Goal: Task Accomplishment & Management: Manage account settings

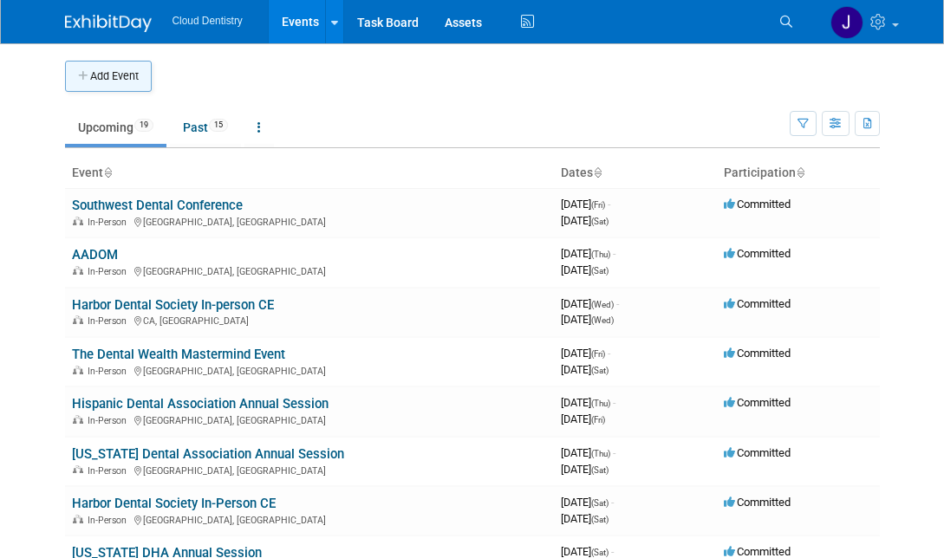
click at [117, 70] on button "Add Event" at bounding box center [108, 76] width 87 height 31
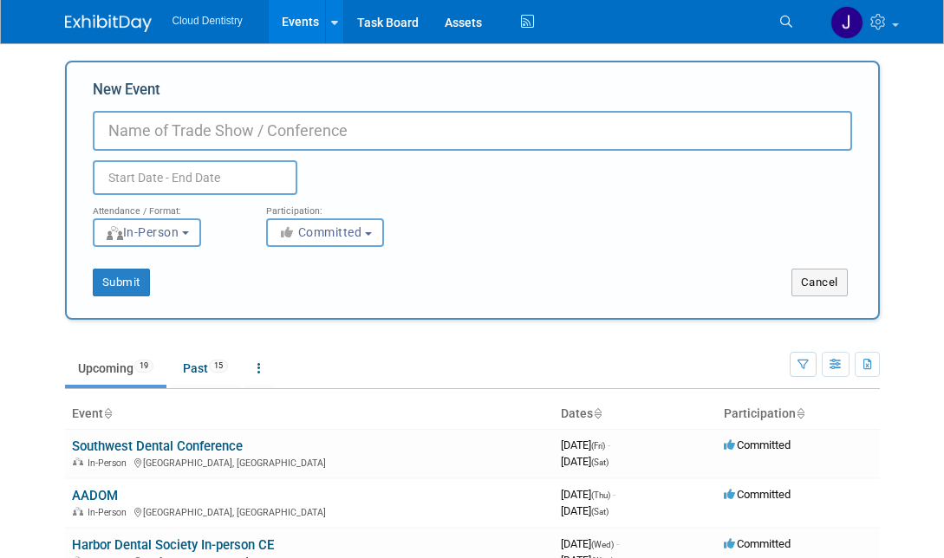
click at [162, 142] on input "New Event" at bounding box center [472, 131] width 759 height 40
type input "TDA Meeting"
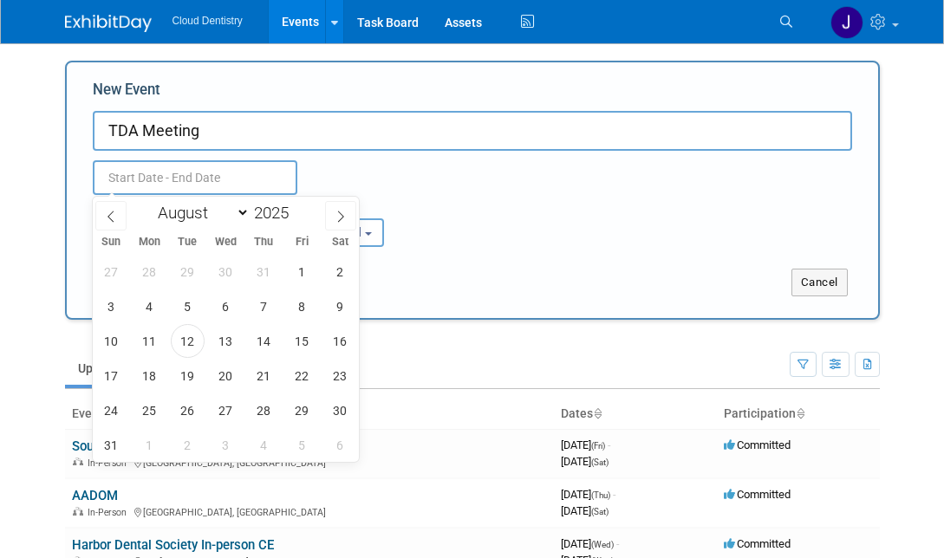
click at [138, 186] on input "text" at bounding box center [195, 177] width 205 height 35
click at [342, 222] on icon at bounding box center [341, 217] width 12 height 12
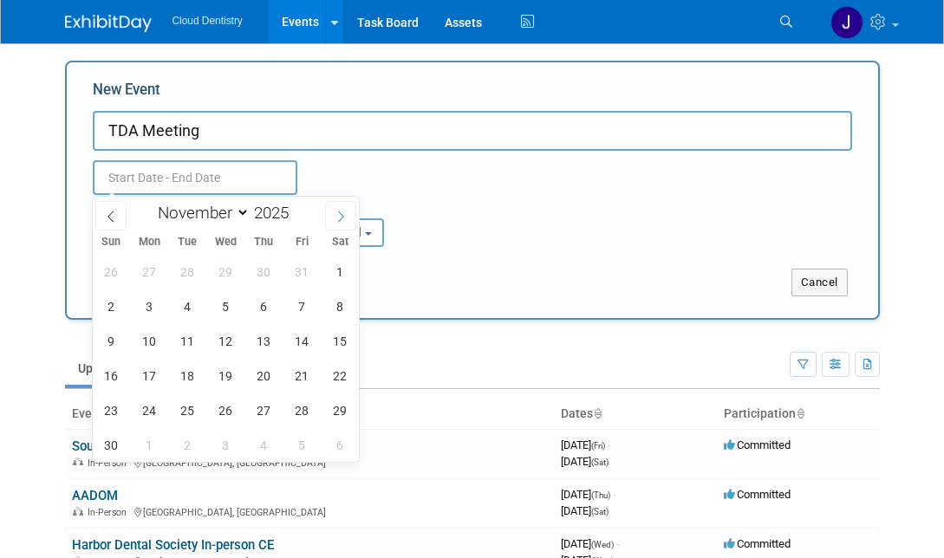
select select "11"
click at [342, 222] on icon at bounding box center [341, 217] width 12 height 12
type input "2026"
click at [342, 222] on icon at bounding box center [341, 217] width 12 height 12
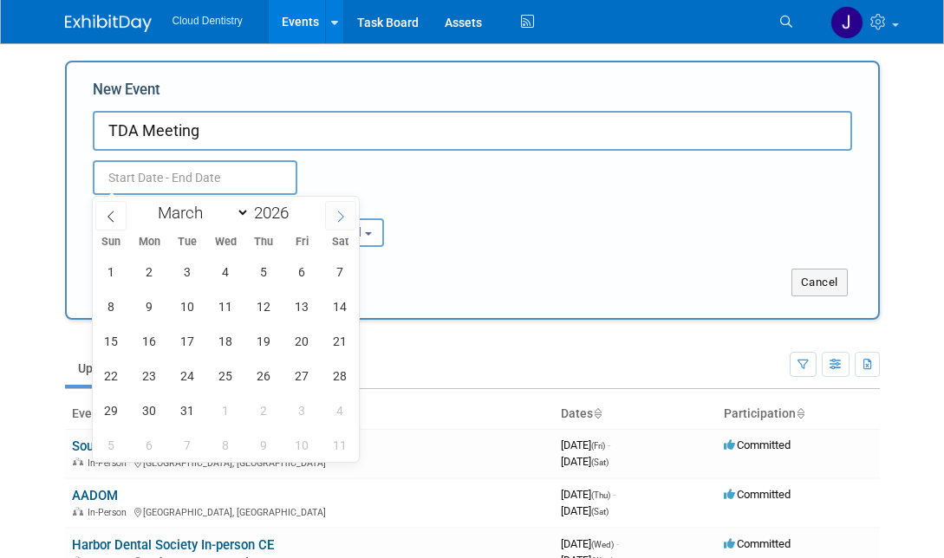
click at [341, 221] on icon at bounding box center [341, 217] width 12 height 12
select select "4"
click at [260, 297] on span "7" at bounding box center [264, 307] width 34 height 34
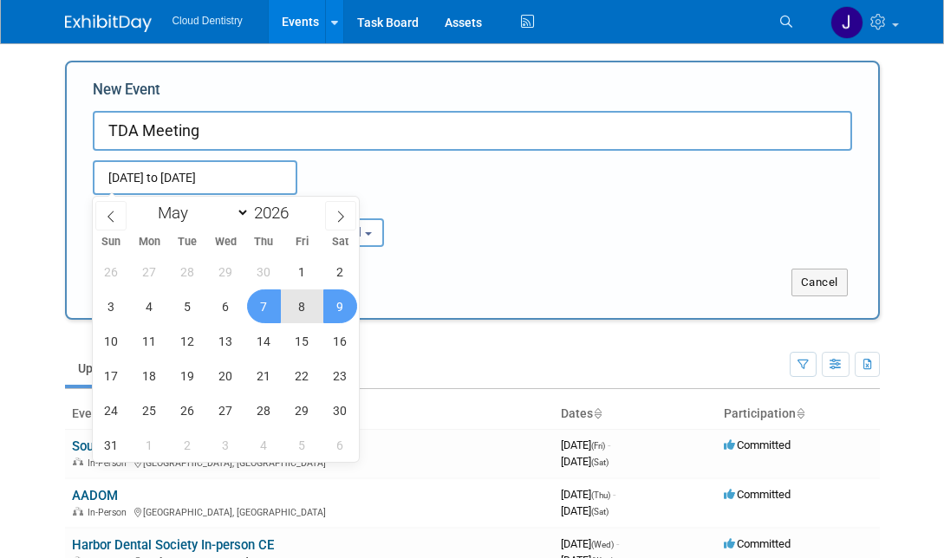
click at [330, 314] on span "9" at bounding box center [340, 307] width 34 height 34
type input "May 7, 2026 to May 9, 2026"
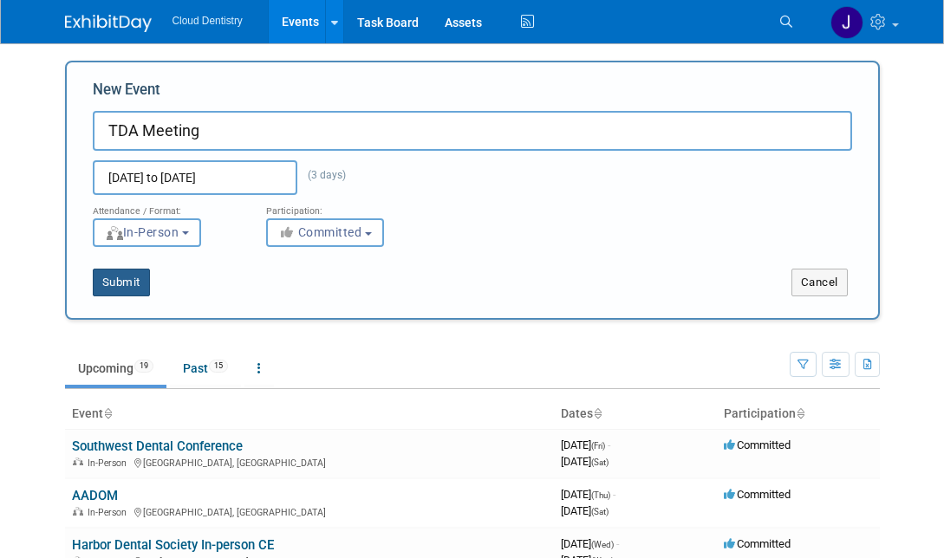
click at [145, 274] on button "Submit" at bounding box center [121, 283] width 57 height 28
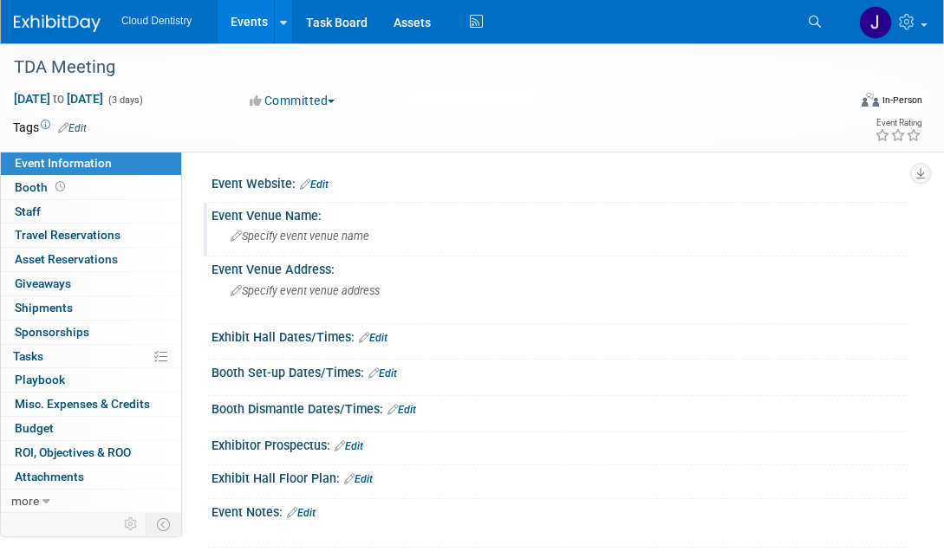
click at [333, 237] on span "Specify event venue name" at bounding box center [300, 236] width 139 height 13
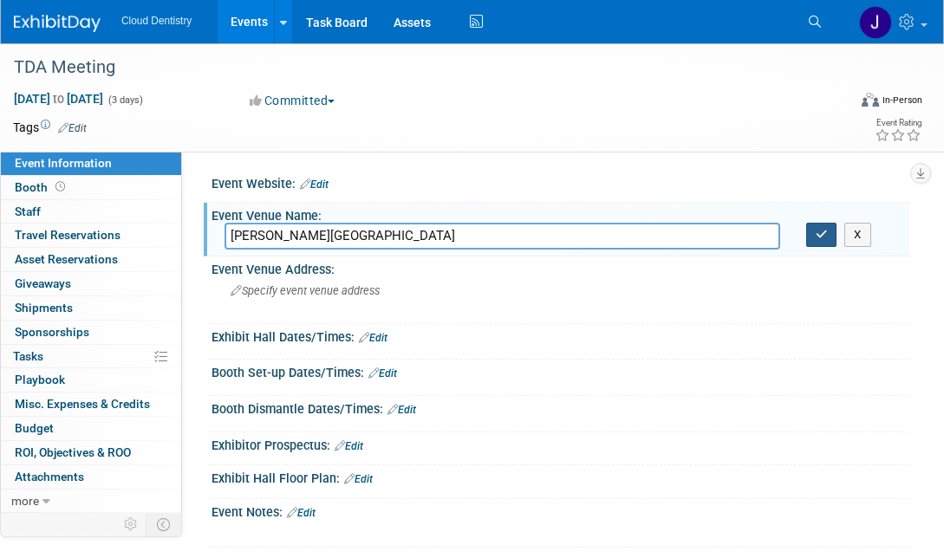
type input "Henry B. Gonzelez Convention Center"
click at [818, 239] on icon "button" at bounding box center [822, 234] width 12 height 11
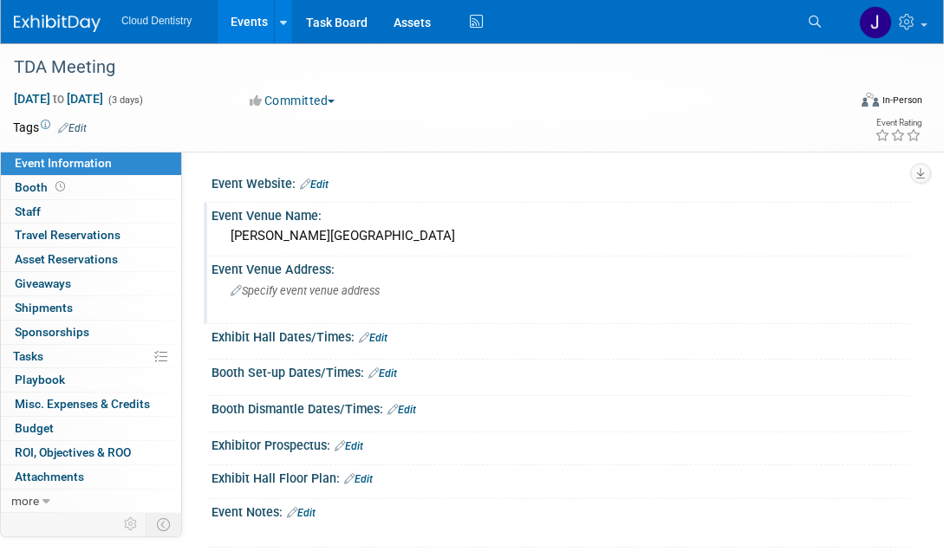
click at [268, 291] on span "Specify event venue address" at bounding box center [305, 290] width 149 height 13
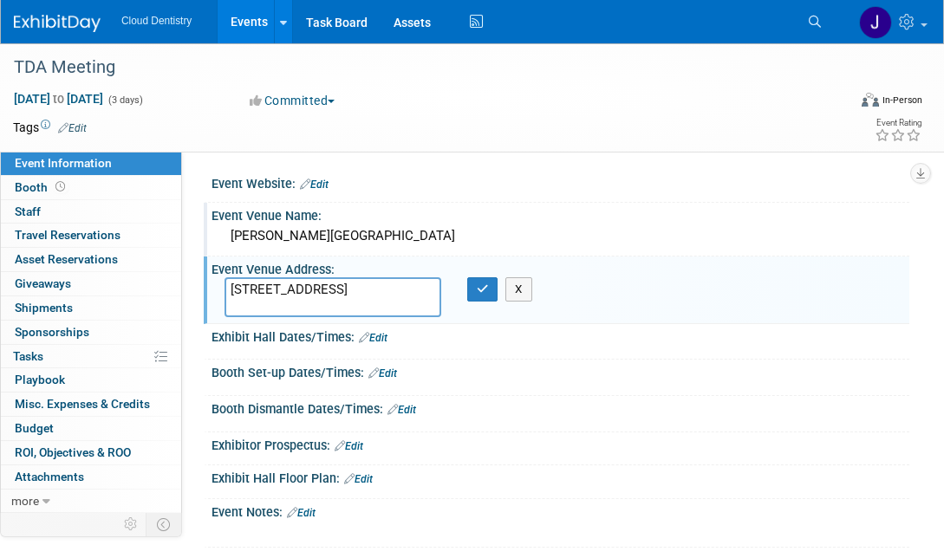
click at [324, 292] on textarea "900 E Market St, San Antonio, TX 78205" at bounding box center [333, 297] width 217 height 40
type textarea "900 E Market St San Antonio, TX 78205"
click at [479, 294] on icon "button" at bounding box center [483, 288] width 12 height 11
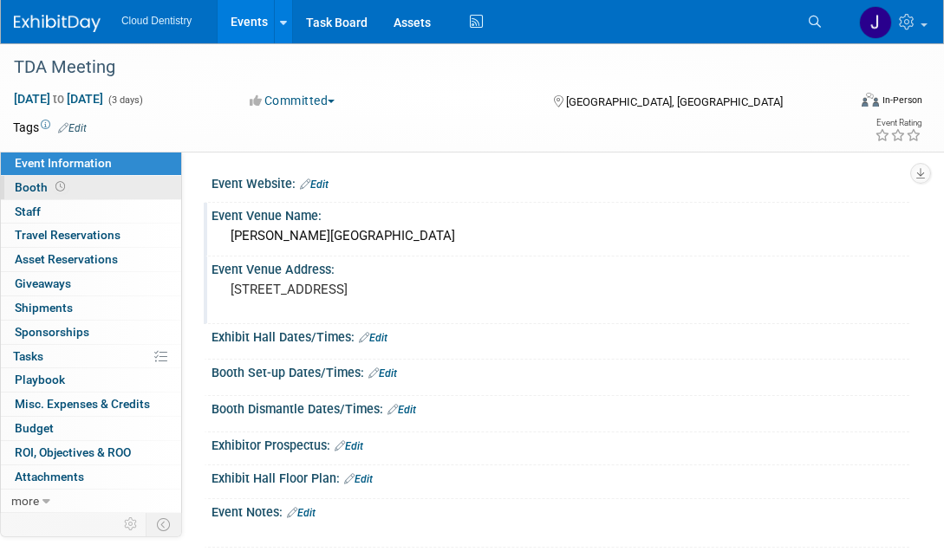
click at [88, 193] on link "Booth" at bounding box center [91, 187] width 180 height 23
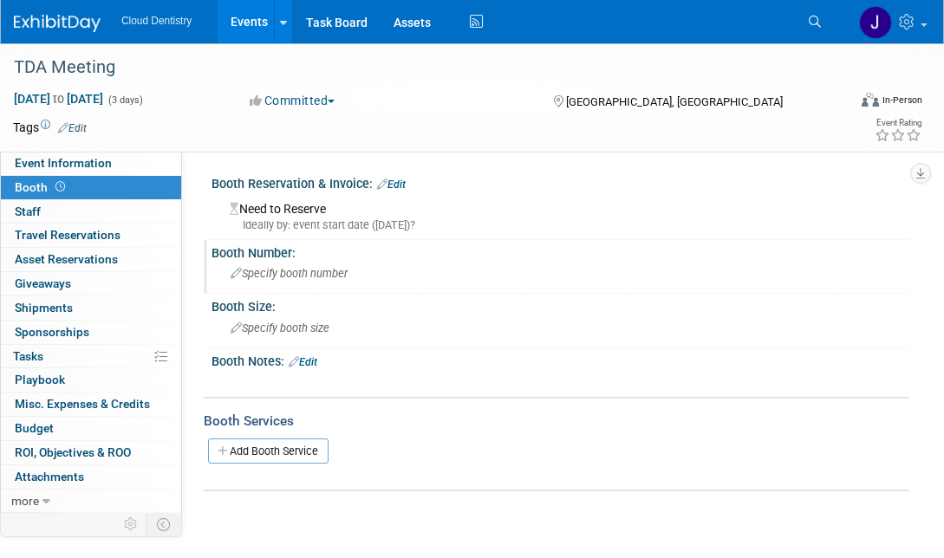
click at [290, 282] on div "Specify booth number" at bounding box center [561, 273] width 672 height 27
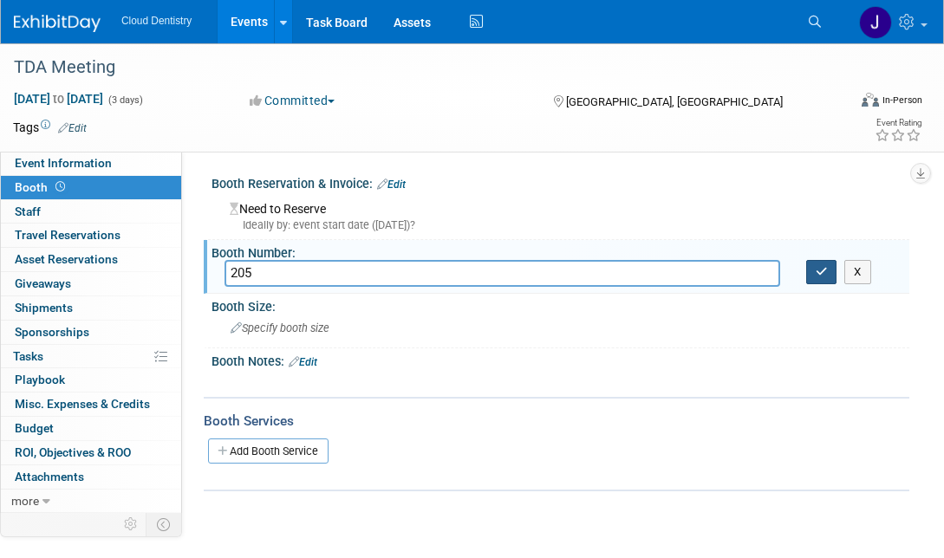
type input "205"
click at [817, 275] on icon "button" at bounding box center [822, 271] width 12 height 11
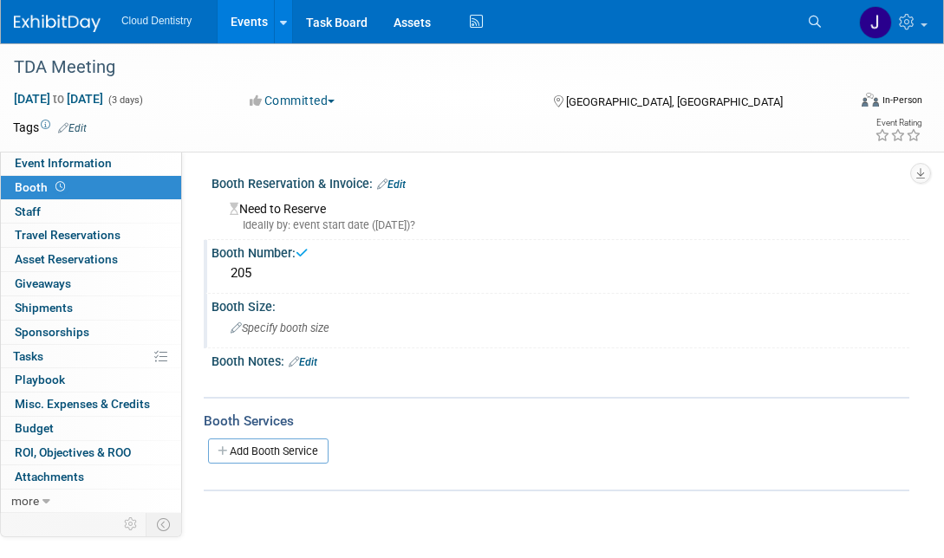
click at [318, 322] on span "Specify booth size" at bounding box center [280, 328] width 99 height 13
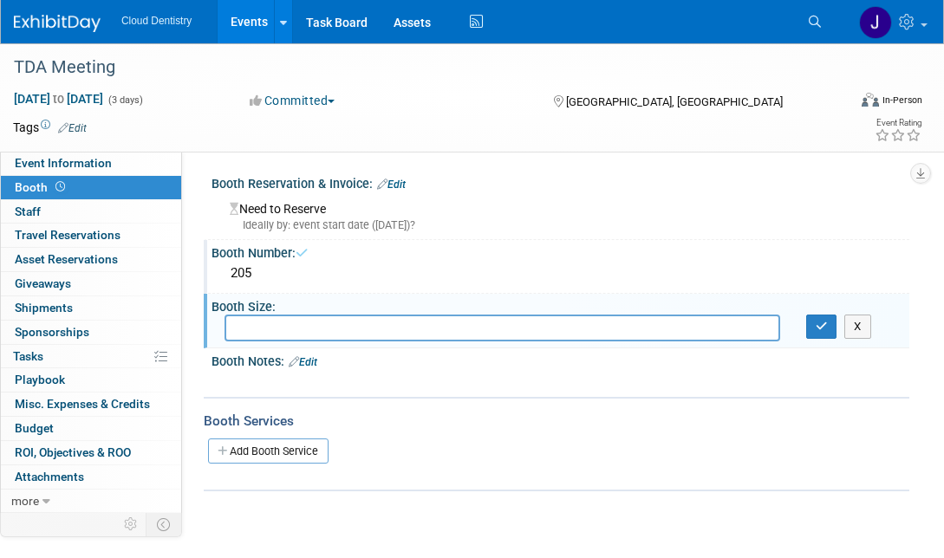
type input "0"
type input "10x10"
click at [828, 329] on button "button" at bounding box center [821, 327] width 31 height 24
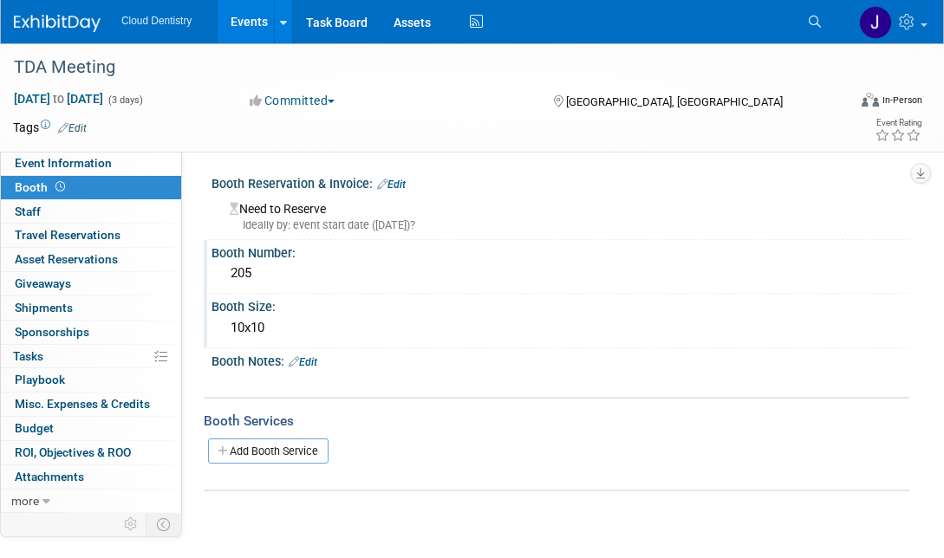
click at [267, 28] on link "Events" at bounding box center [249, 21] width 63 height 43
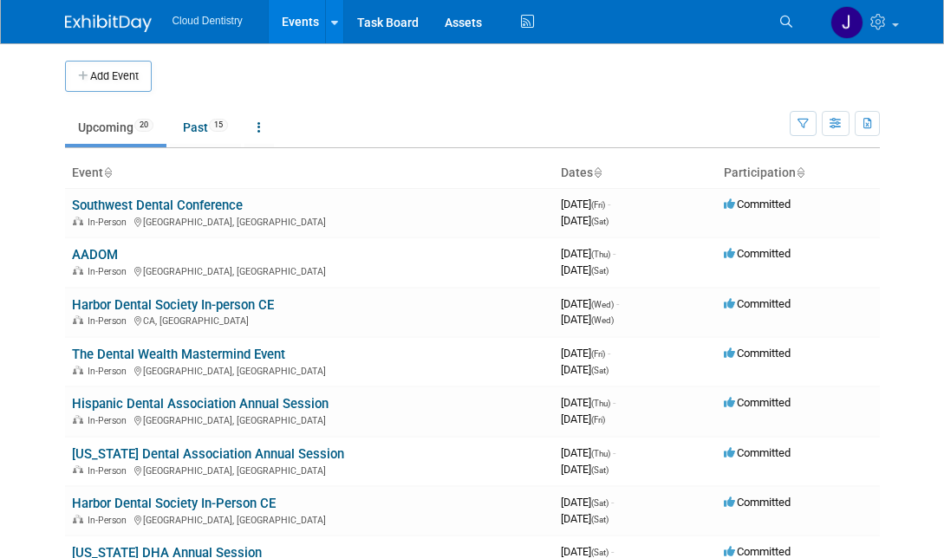
click at [258, 18] on li "Cloud Dentistry" at bounding box center [220, 14] width 95 height 23
click at [109, 76] on button "Add Event" at bounding box center [108, 76] width 87 height 31
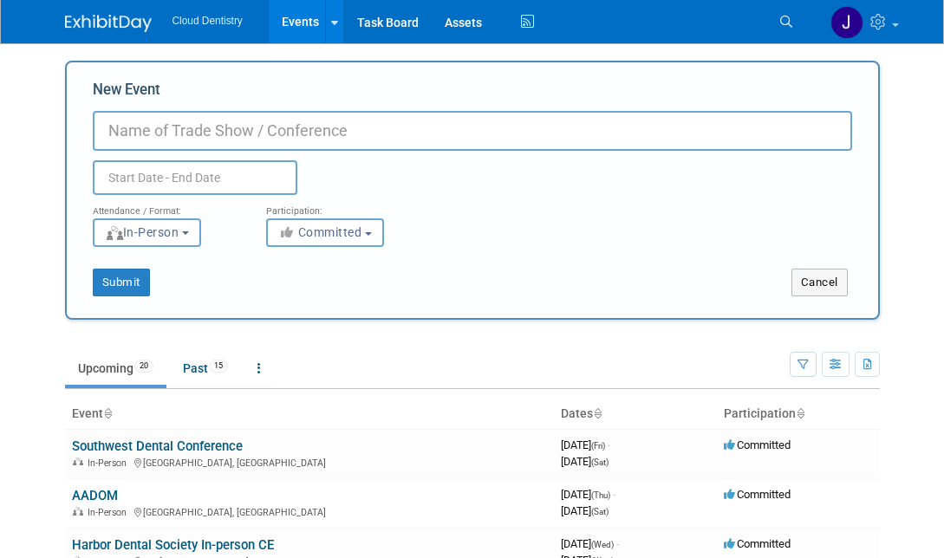
click at [158, 120] on input "New Event" at bounding box center [472, 131] width 759 height 40
type input "[US_STATE] Dental Convention"
click at [109, 178] on input "text" at bounding box center [195, 177] width 205 height 35
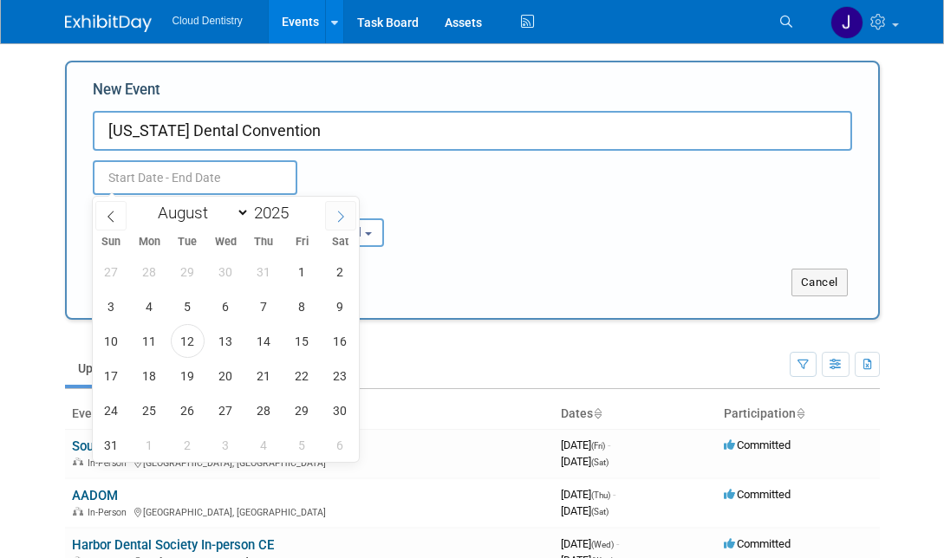
click at [338, 222] on icon at bounding box center [341, 217] width 12 height 12
select select "11"
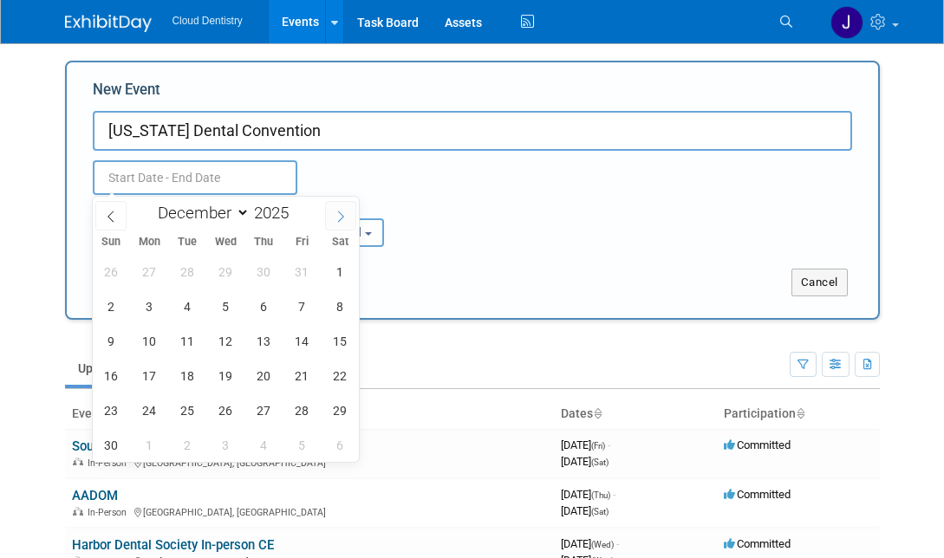
click at [338, 222] on icon at bounding box center [341, 217] width 12 height 12
type input "2026"
click at [338, 222] on icon at bounding box center [341, 217] width 12 height 12
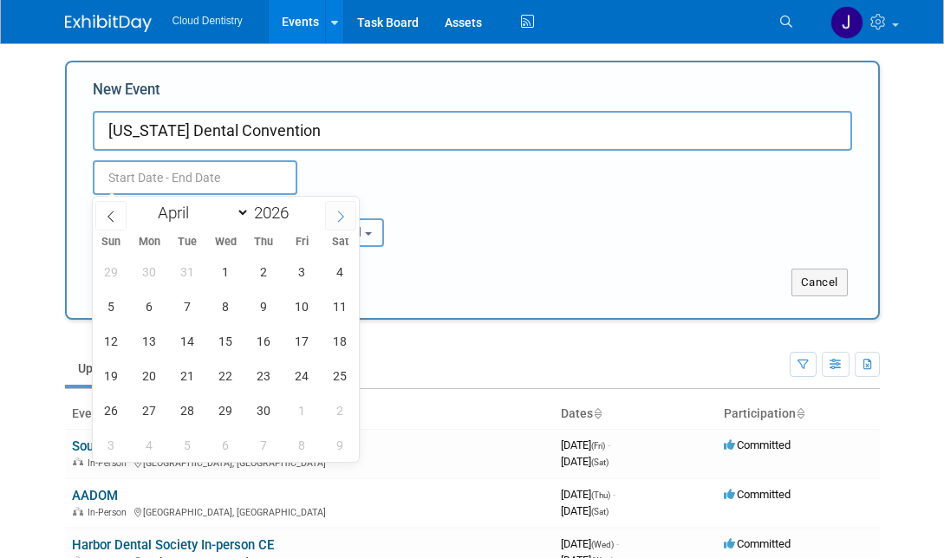
click at [338, 222] on icon at bounding box center [341, 217] width 12 height 12
click at [121, 224] on span at bounding box center [110, 215] width 31 height 29
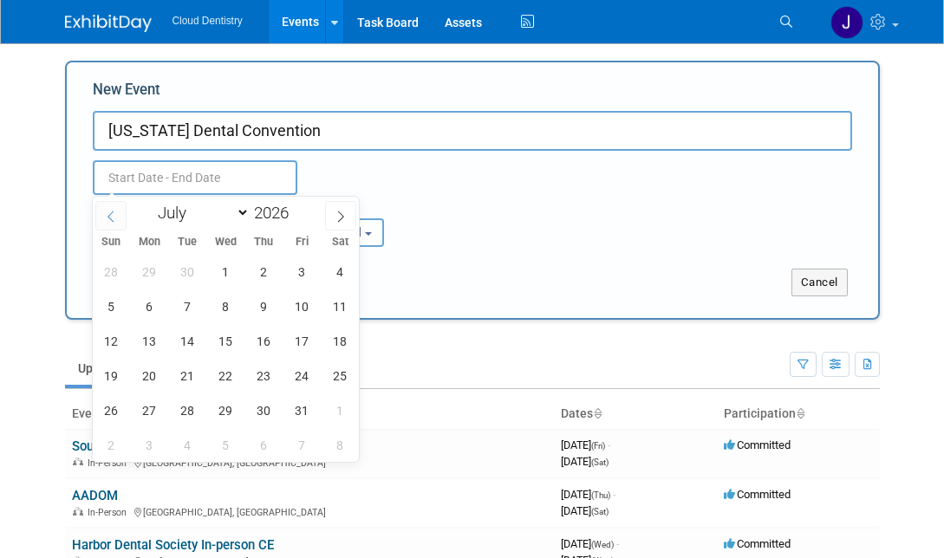
click at [121, 224] on span at bounding box center [110, 215] width 31 height 29
select select "5"
click at [266, 373] on span "25" at bounding box center [264, 376] width 34 height 34
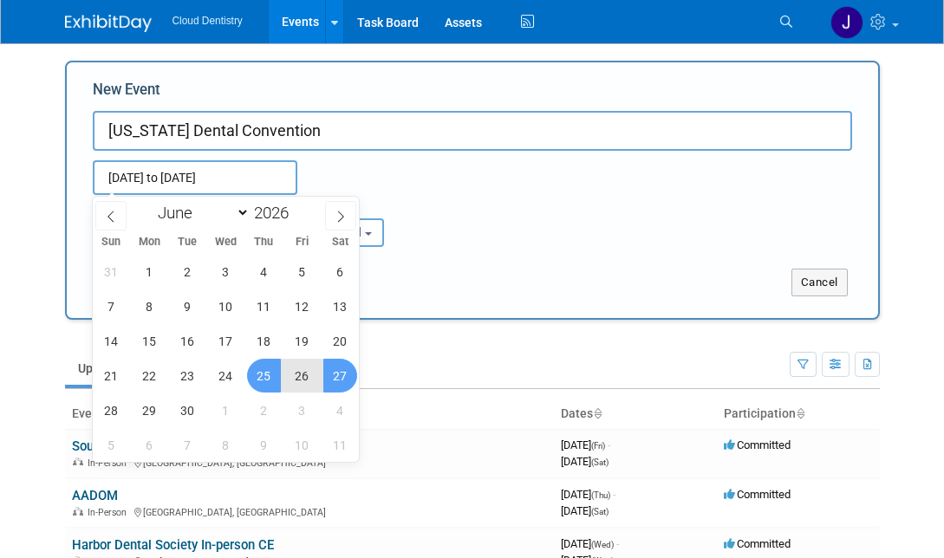
click at [340, 384] on span "27" at bounding box center [340, 376] width 34 height 34
type input "Jun 25, 2026 to Jun 27, 2026"
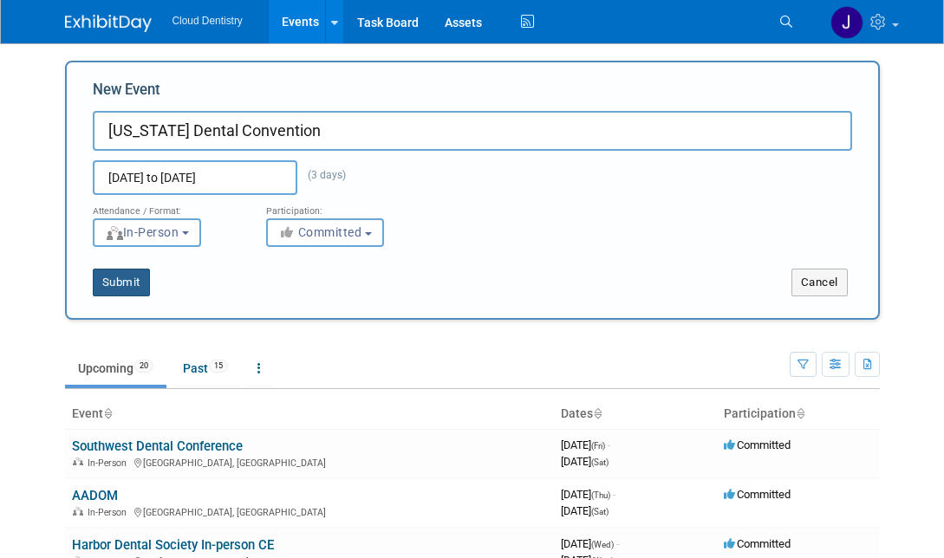
click at [127, 280] on button "Submit" at bounding box center [121, 283] width 57 height 28
type input "[US_STATE] Dental Convention"
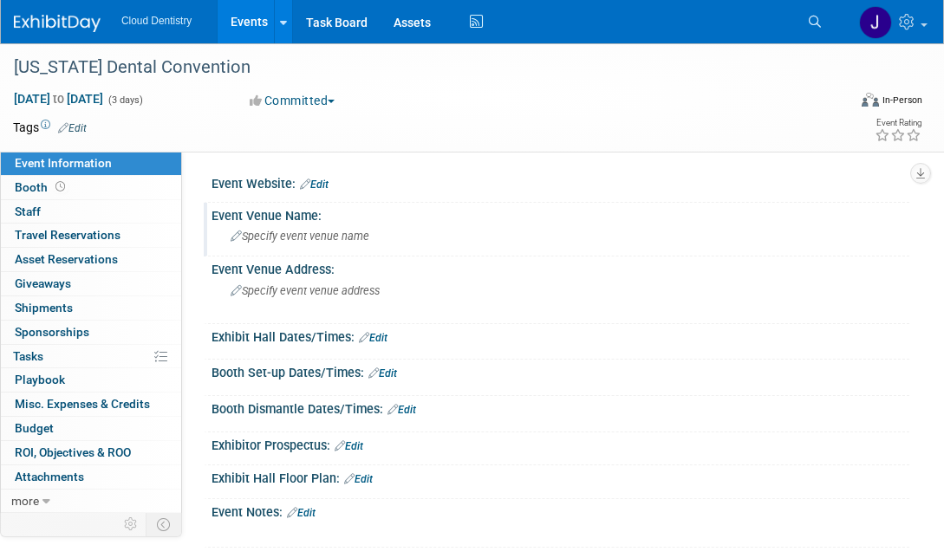
click at [341, 236] on span "Specify event venue name" at bounding box center [300, 236] width 139 height 13
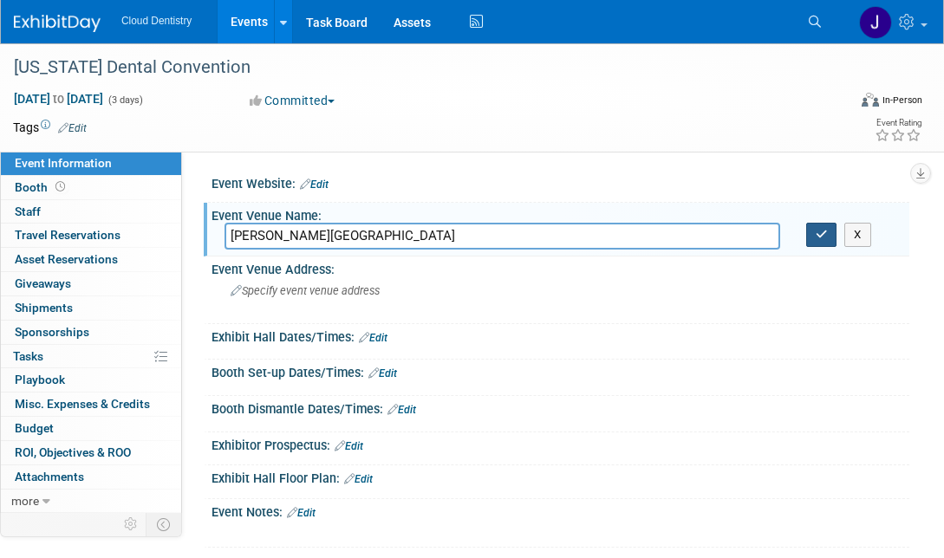
type input "Gaylord Palms Resort & Convention Center"
click at [828, 238] on button "button" at bounding box center [821, 235] width 31 height 24
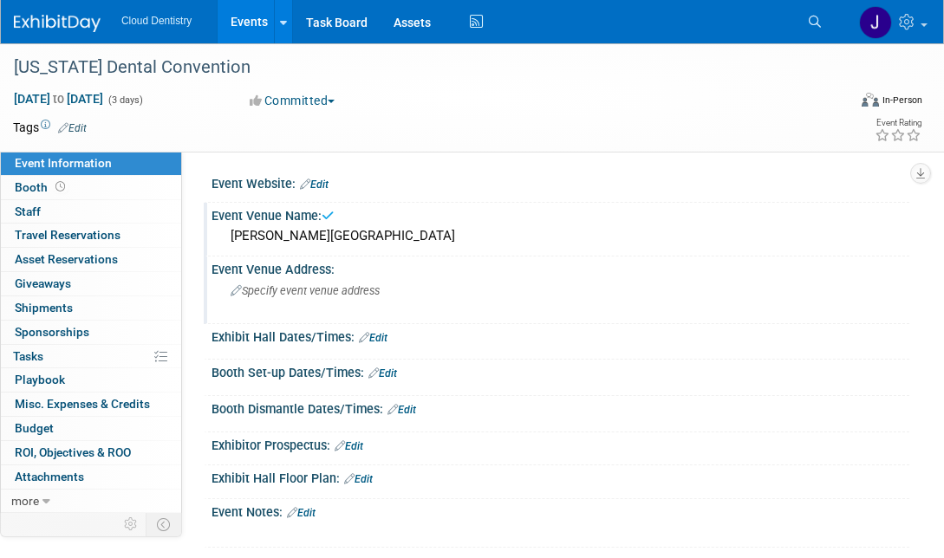
click at [422, 299] on div "Specify event venue address" at bounding box center [357, 297] width 264 height 40
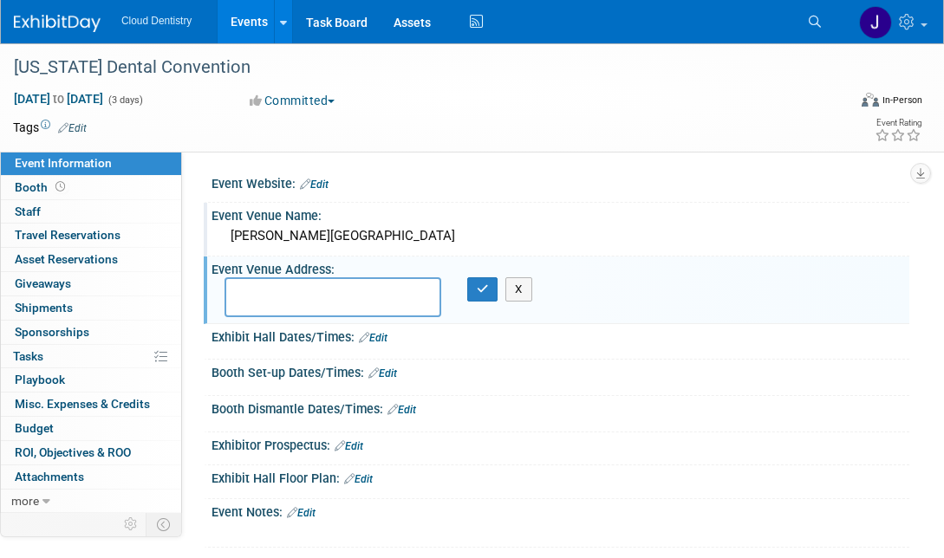
paste textarea "6000 W Osceola Pkwy, Kissimmee, FL 34746"
click at [360, 289] on textarea "6000 W Osceola Pkwy, Kissimmee, FL 34746" at bounding box center [333, 297] width 217 height 40
type textarea "6000 W Osceola Pkwy Kissimmee, FL 34746"
click at [489, 290] on button "button" at bounding box center [482, 289] width 31 height 24
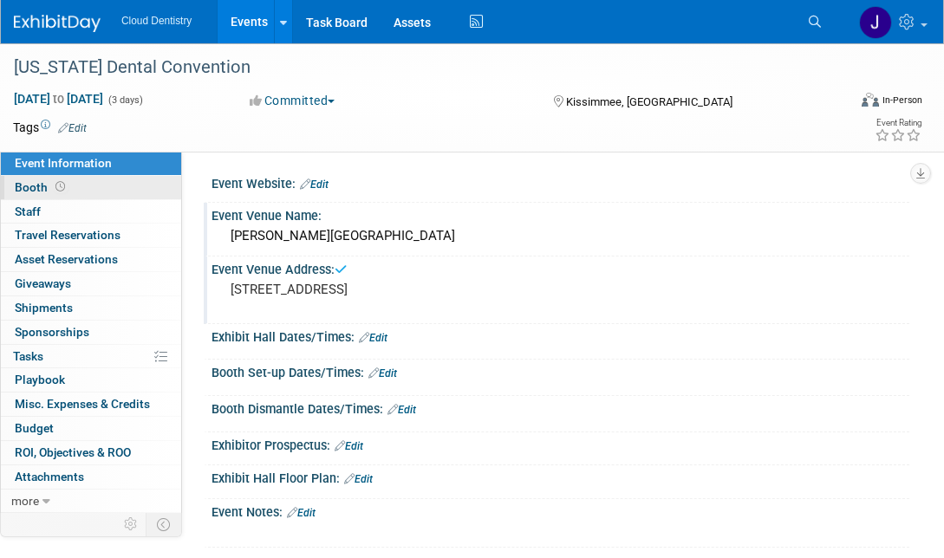
click at [80, 191] on link "Booth" at bounding box center [91, 187] width 180 height 23
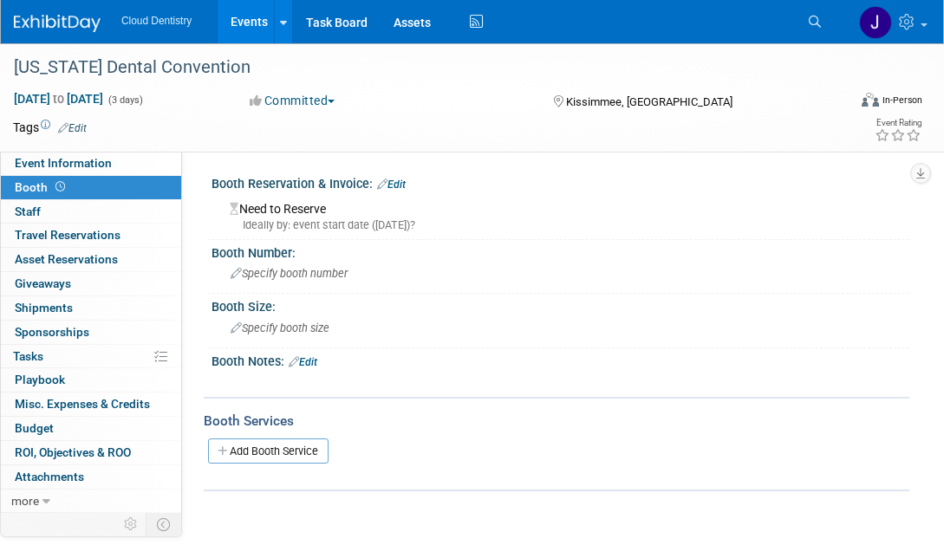
click at [317, 216] on div "Need to Reserve Ideally by: event start date (Thu. Jun 25, 2026)?" at bounding box center [561, 214] width 672 height 37
click at [382, 203] on div "Need to Reserve Ideally by: event start date (Thu. Jun 25, 2026)?" at bounding box center [561, 214] width 672 height 37
click at [315, 196] on div "Need to Reserve Ideally by: event start date (Thu. Jun 25, 2026)?" at bounding box center [561, 214] width 672 height 37
click at [311, 232] on div "Need to Reserve Ideally by: event start date (Thu. Jun 25, 2026)?" at bounding box center [561, 213] width 698 height 43
click at [385, 186] on icon at bounding box center [382, 184] width 10 height 11
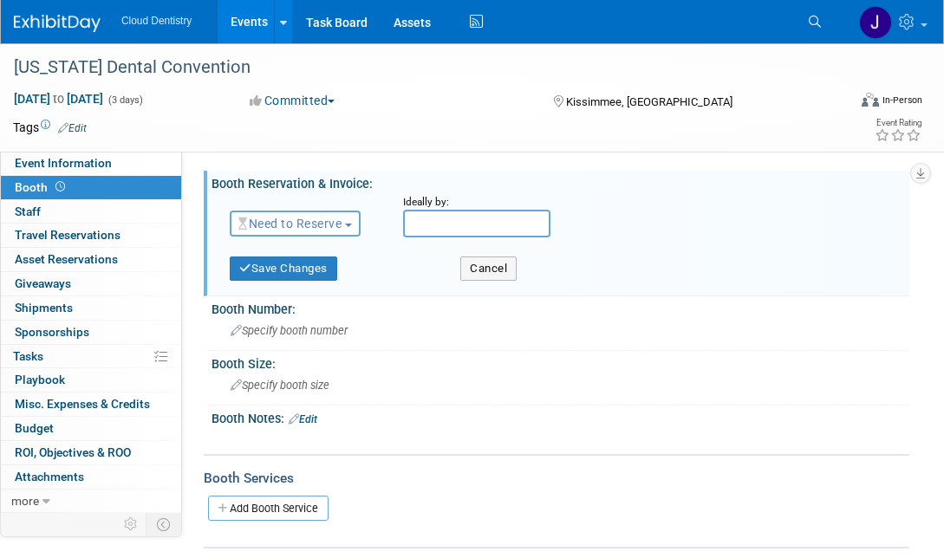
click at [327, 225] on span "Need to Reserve" at bounding box center [289, 224] width 103 height 14
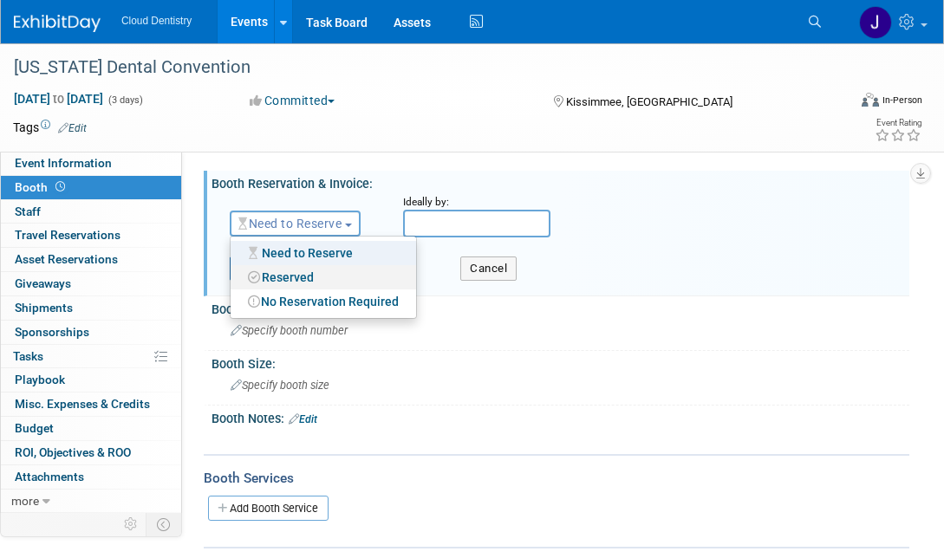
click at [299, 270] on link "Reserved" at bounding box center [324, 277] width 186 height 24
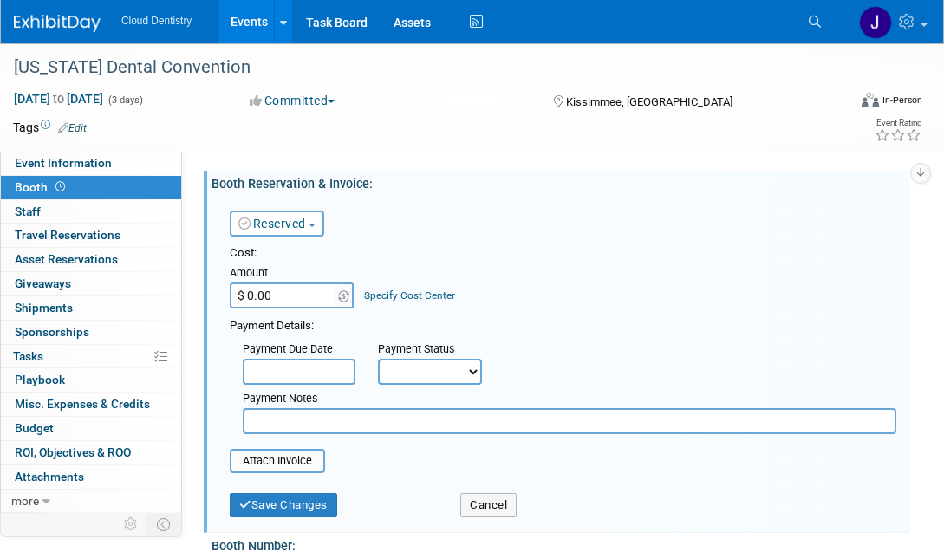
click at [309, 302] on input "$ 0.00" at bounding box center [284, 296] width 108 height 26
type input "$ 3,499.00"
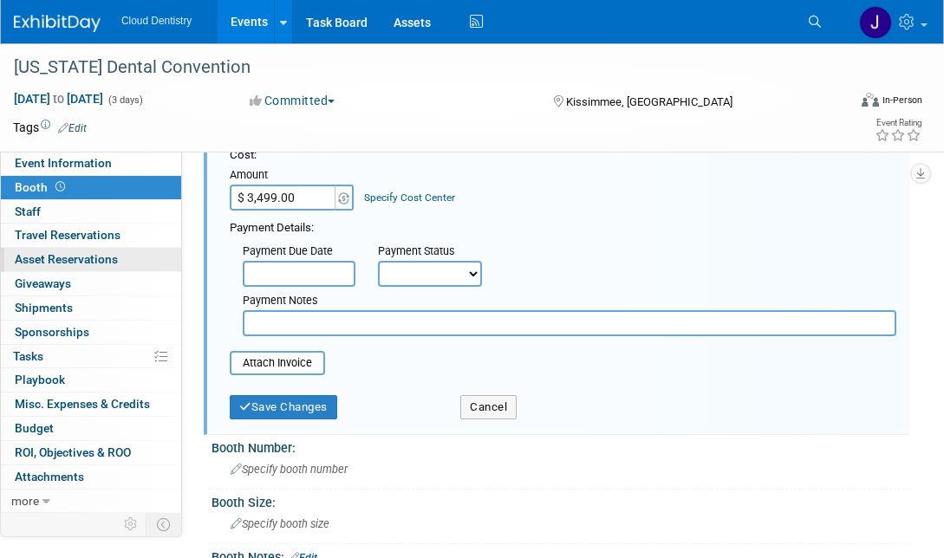
scroll to position [100, 0]
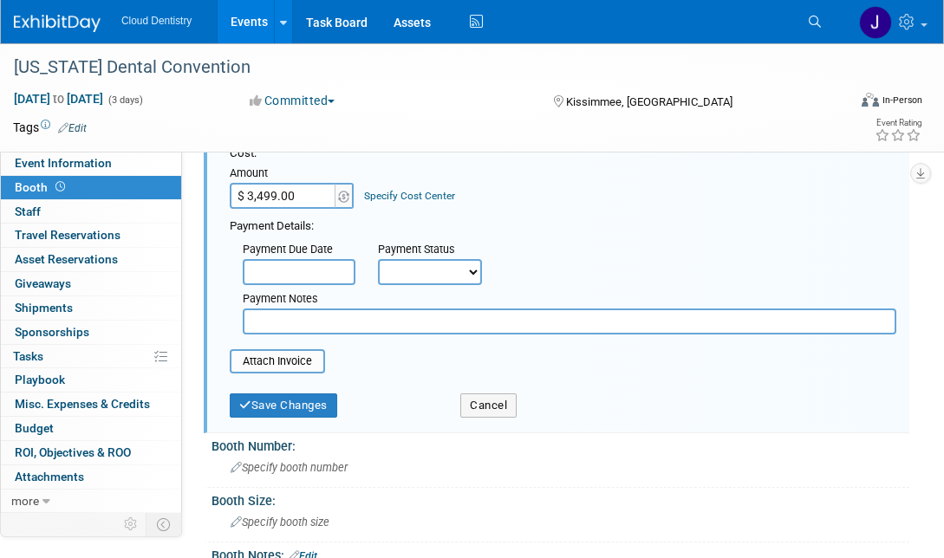
click at [451, 266] on select "Not Paid Yet Partially Paid Paid in Full" at bounding box center [430, 272] width 104 height 26
select select "1"
click at [378, 259] on select "Not Paid Yet Partially Paid Paid in Full" at bounding box center [430, 272] width 104 height 26
click at [277, 402] on button "Save Changes" at bounding box center [283, 406] width 107 height 24
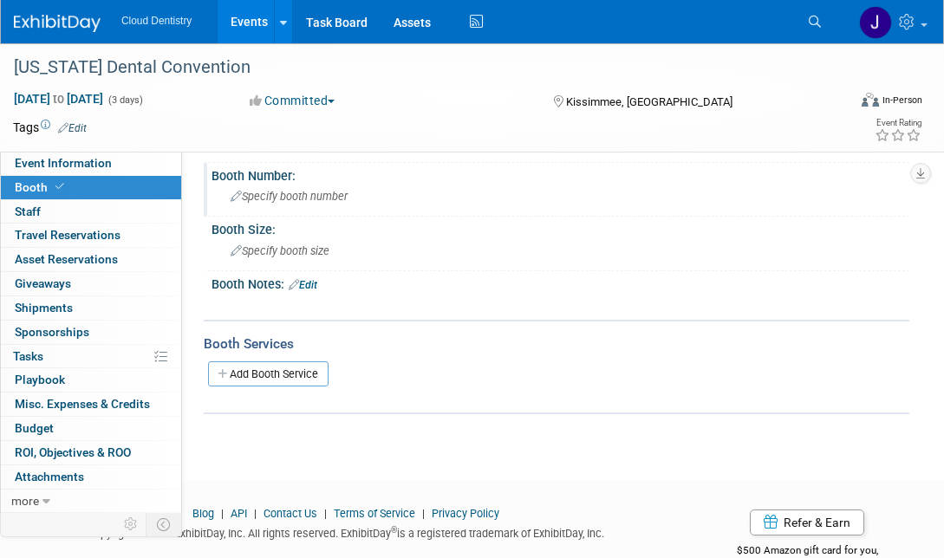
click at [309, 192] on span "Specify booth number" at bounding box center [289, 196] width 117 height 13
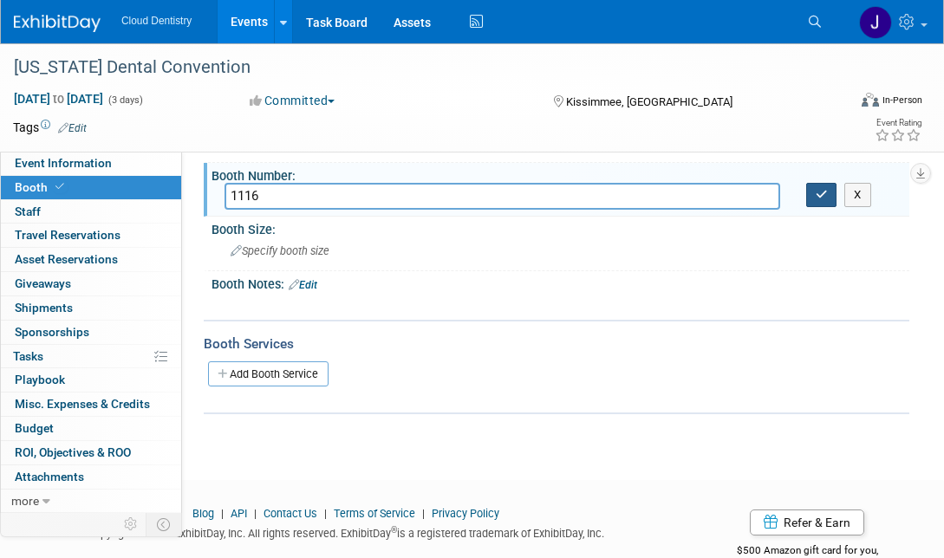
type input "1116"
click at [825, 196] on icon "button" at bounding box center [822, 194] width 12 height 11
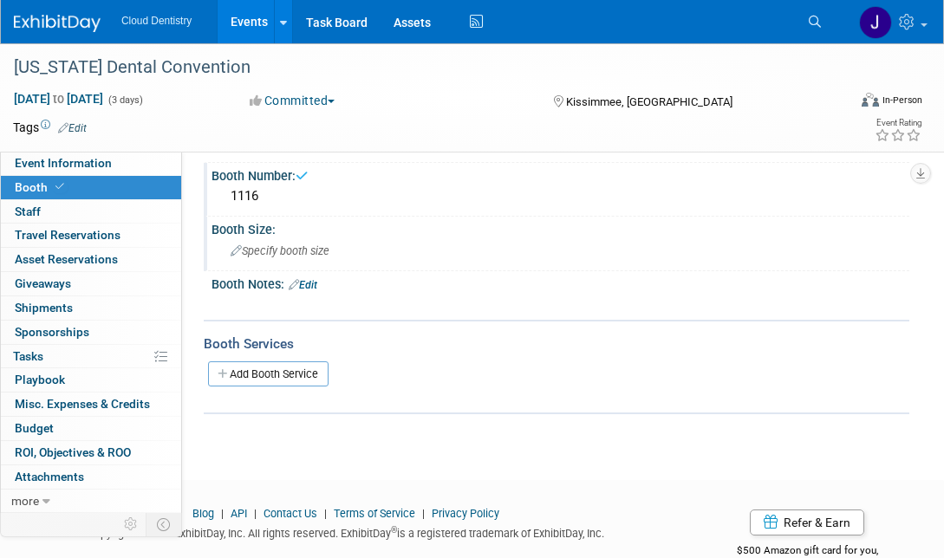
click at [330, 258] on div "Specify booth size" at bounding box center [561, 251] width 672 height 27
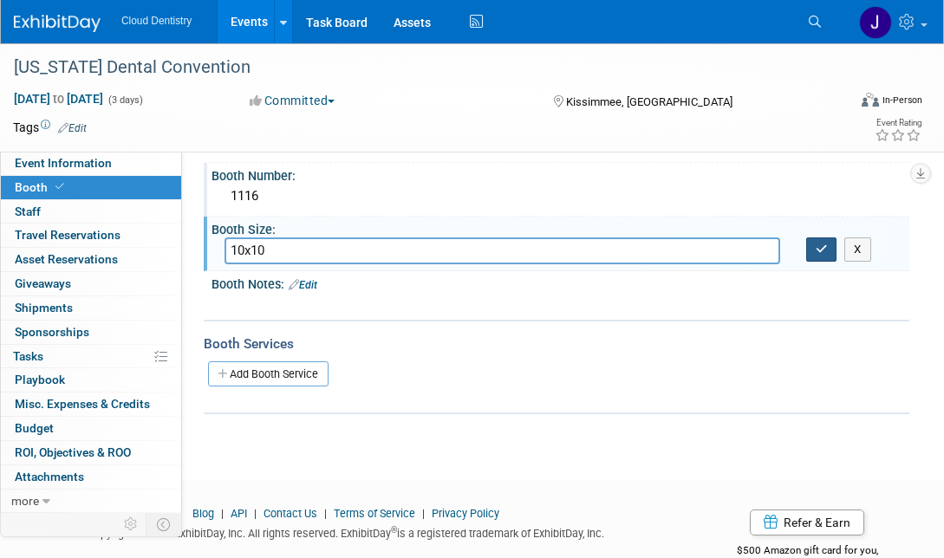
type input "10x10"
click at [813, 246] on button "button" at bounding box center [821, 250] width 31 height 24
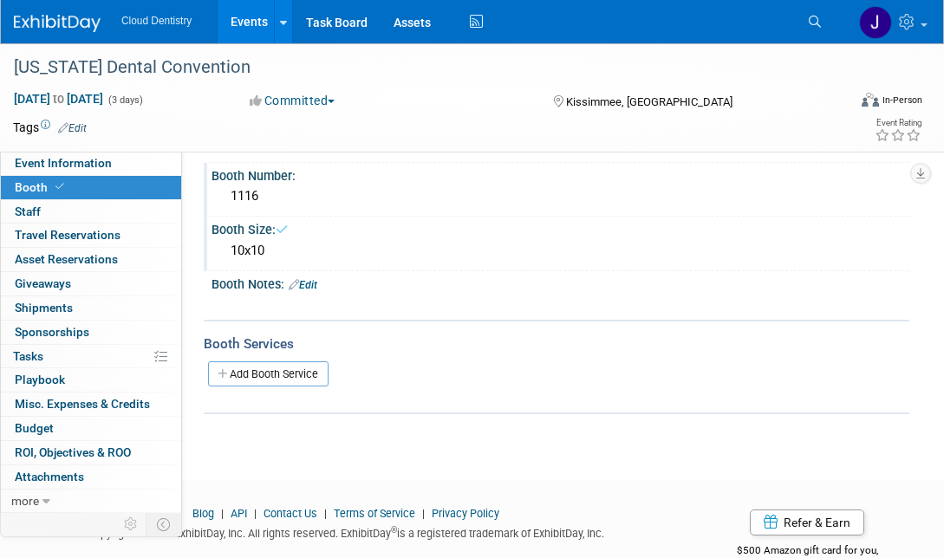
click at [254, 17] on link "Events" at bounding box center [249, 21] width 63 height 43
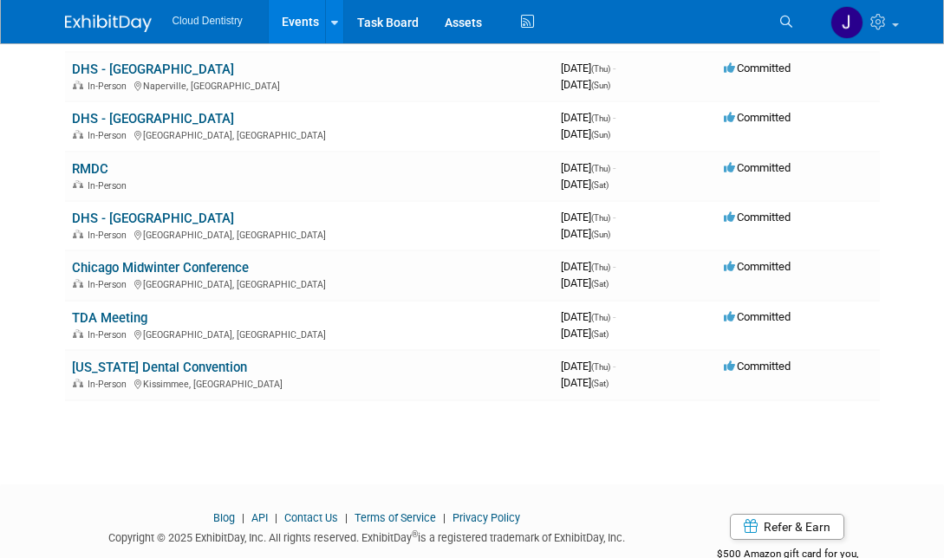
scroll to position [806, 0]
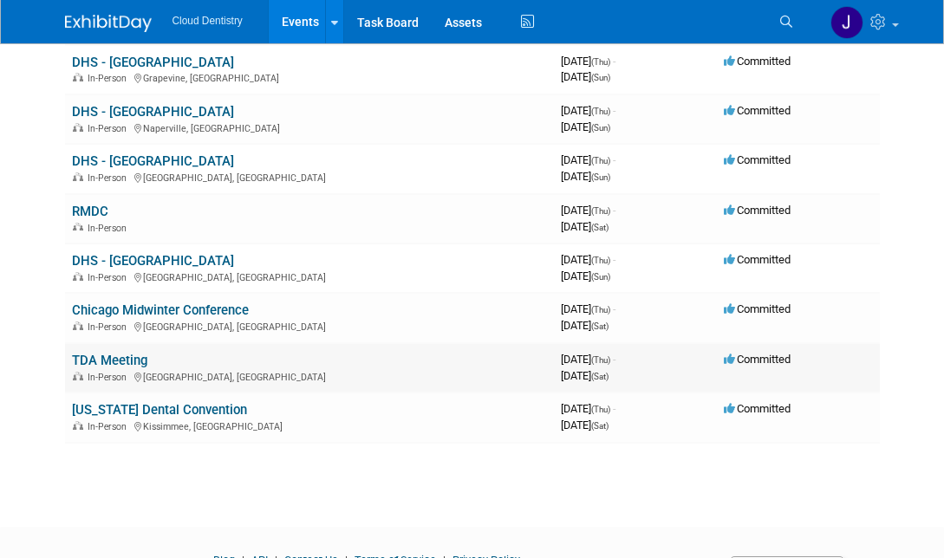
click at [115, 353] on link "TDA Meeting" at bounding box center [109, 361] width 75 height 16
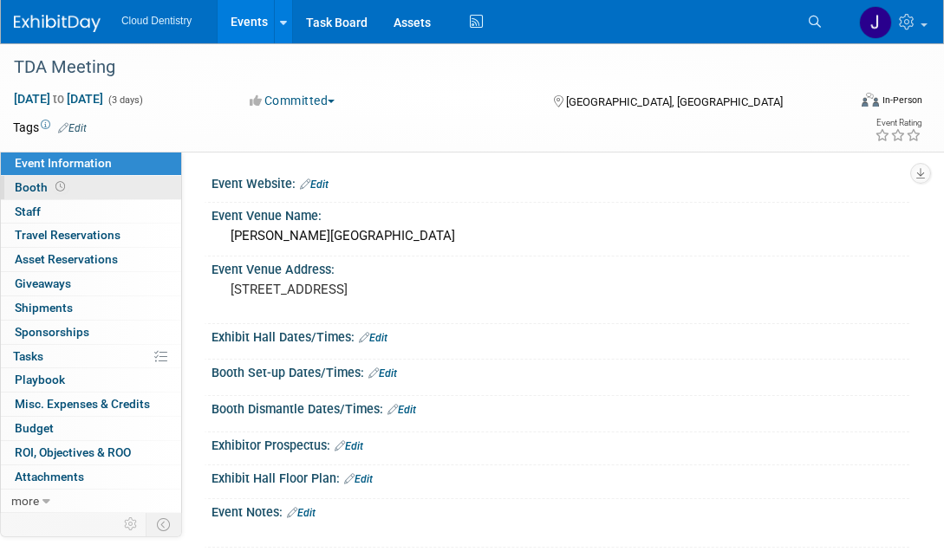
click at [88, 189] on link "Booth" at bounding box center [91, 187] width 180 height 23
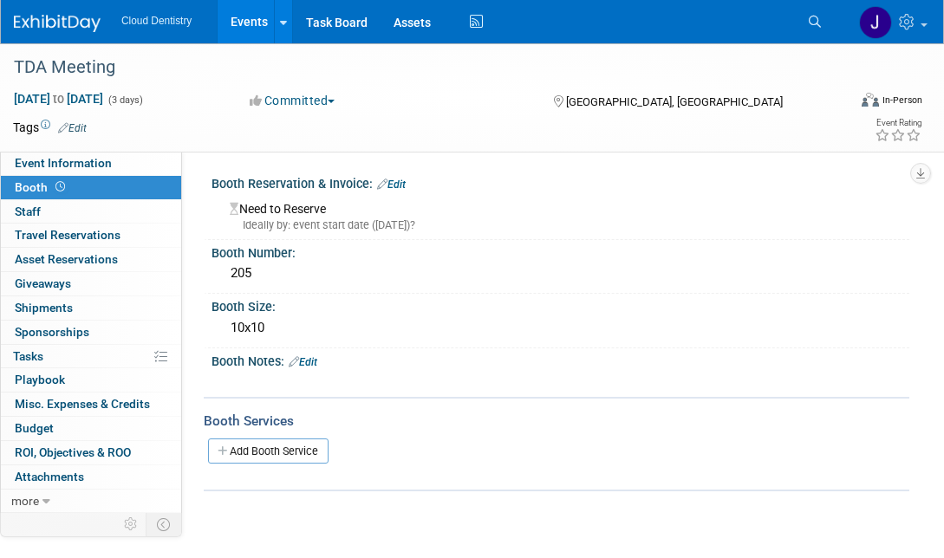
click at [356, 206] on div "Need to Reserve Ideally by: event start date (Thu. May 7, 2026)?" at bounding box center [561, 214] width 672 height 37
click at [336, 221] on div "Ideally by: event start date (Thu. May 7, 2026)?" at bounding box center [563, 226] width 667 height 16
click at [323, 211] on div "Need to Reserve Ideally by: event start date (Thu. May 7, 2026)?" at bounding box center [561, 214] width 672 height 37
click at [309, 203] on div "Need to Reserve Ideally by: event start date (Thu. May 7, 2026)?" at bounding box center [561, 214] width 672 height 37
click at [398, 179] on link "Edit" at bounding box center [391, 185] width 29 height 12
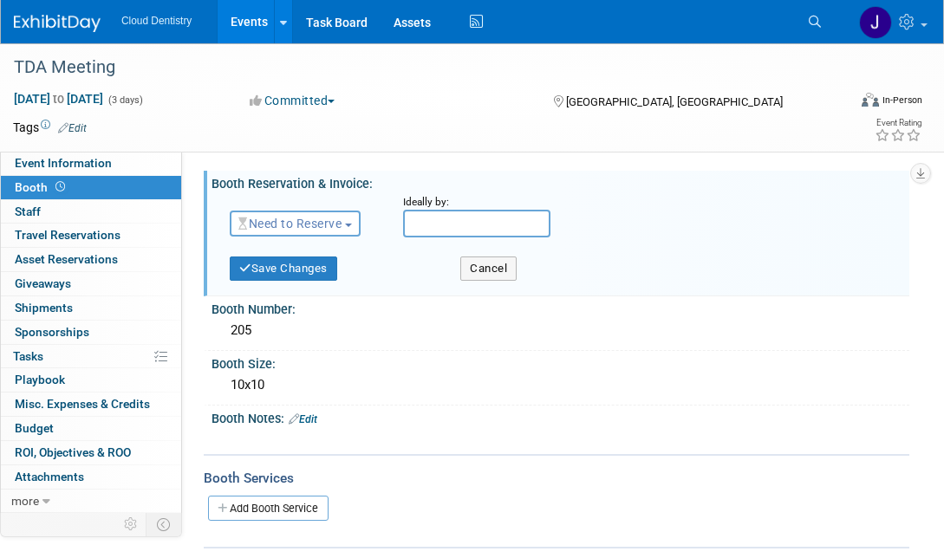
click at [273, 223] on span "Need to Reserve" at bounding box center [289, 224] width 103 height 14
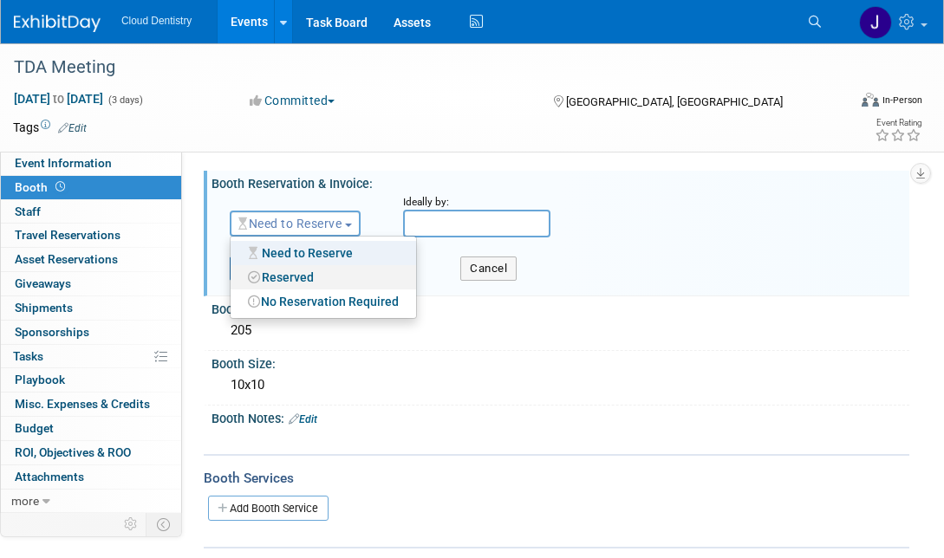
click at [282, 277] on link "Reserved" at bounding box center [324, 277] width 186 height 24
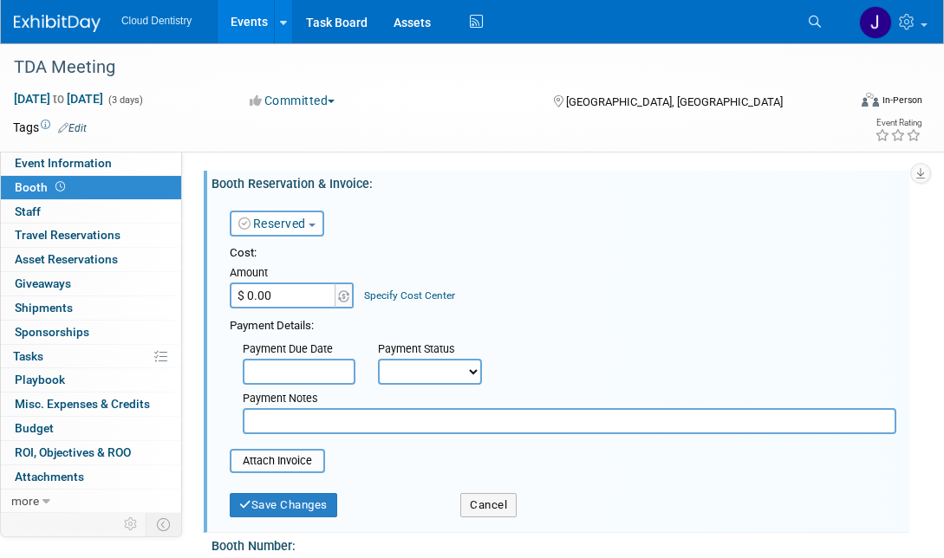
click at [285, 290] on input "$ 0.00" at bounding box center [284, 296] width 108 height 26
type input "$ 1,710.00"
click at [412, 314] on div "Payment Details:" at bounding box center [563, 324] width 667 height 21
click at [413, 251] on div "Cost:" at bounding box center [563, 253] width 667 height 16
click at [401, 372] on select "Not Paid Yet Partially Paid Paid in Full" at bounding box center [430, 372] width 104 height 26
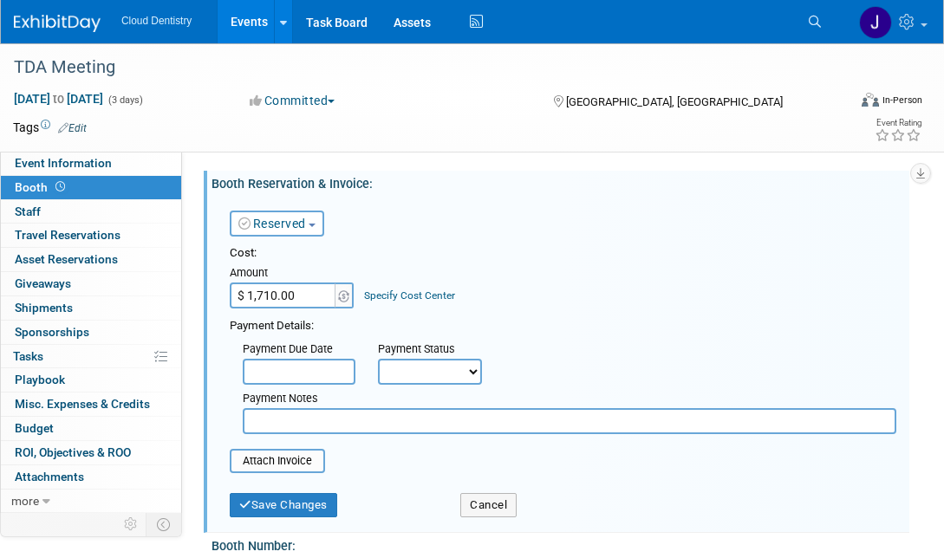
select select "3"
click at [378, 359] on select "Not Paid Yet Partially Paid Paid in Full" at bounding box center [430, 372] width 104 height 26
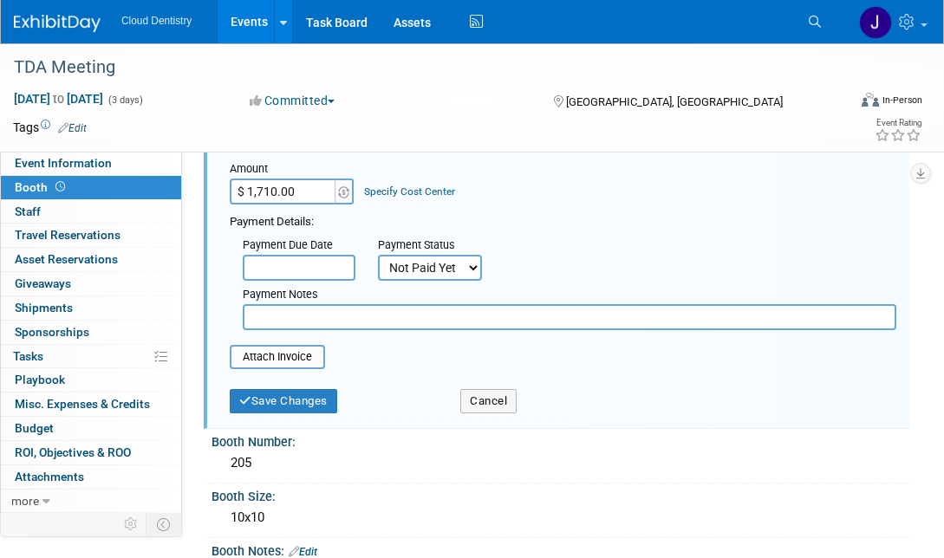
scroll to position [199, 0]
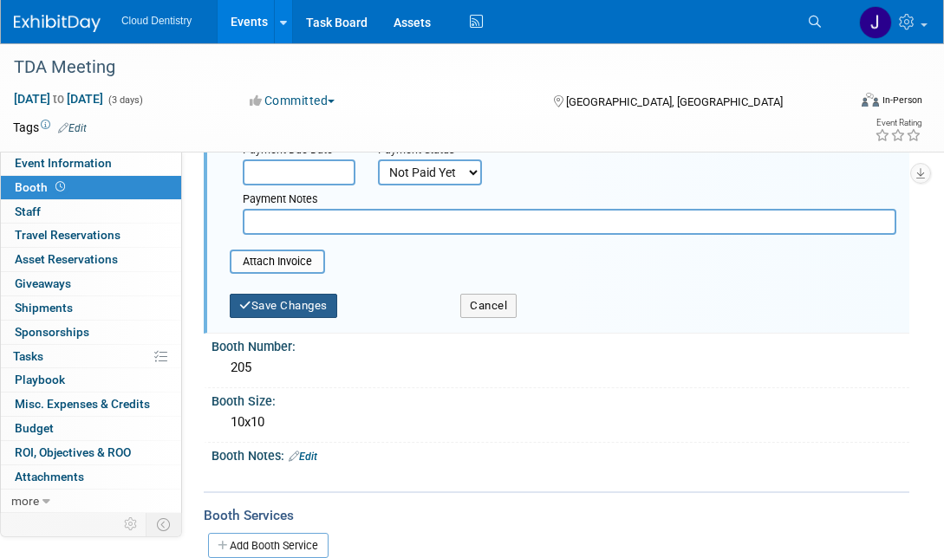
click at [306, 308] on button "Save Changes" at bounding box center [283, 306] width 107 height 24
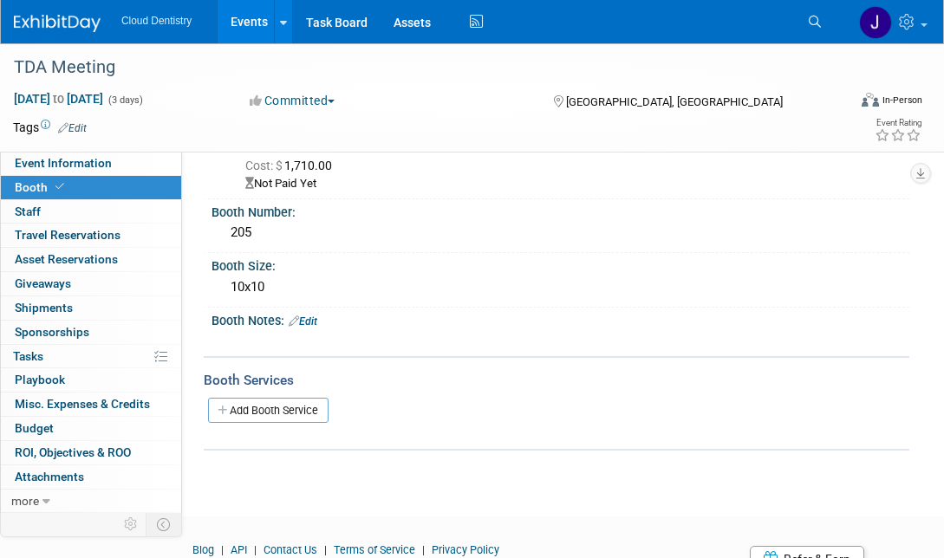
scroll to position [0, 0]
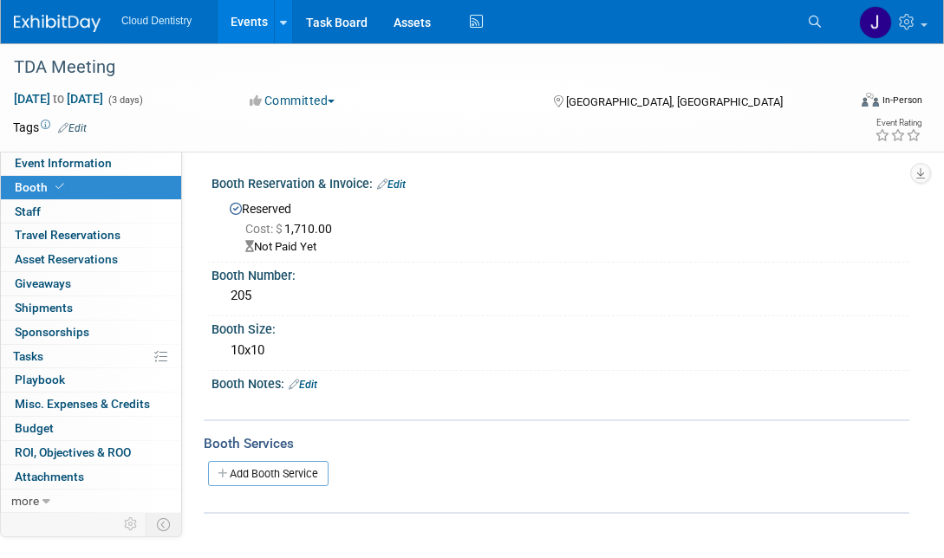
click at [239, 25] on link "Events" at bounding box center [249, 21] width 63 height 43
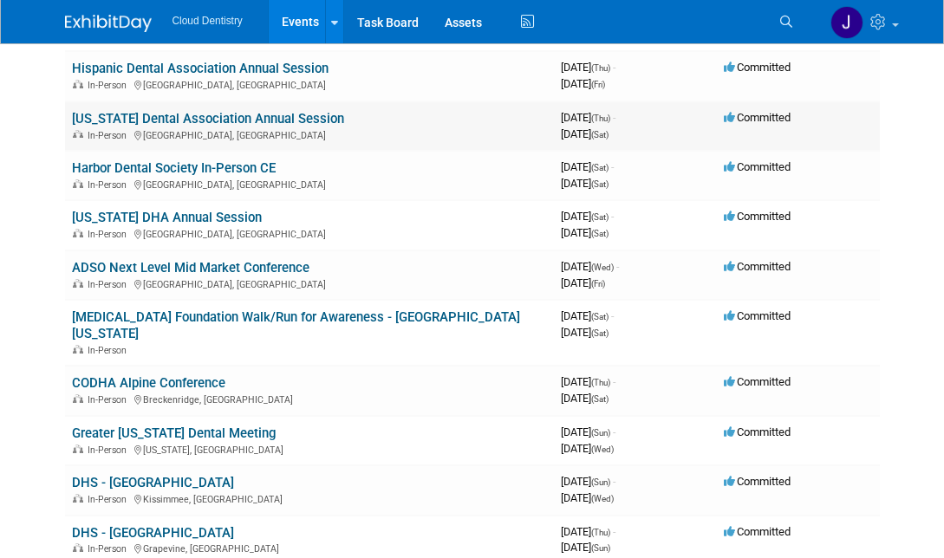
scroll to position [880, 0]
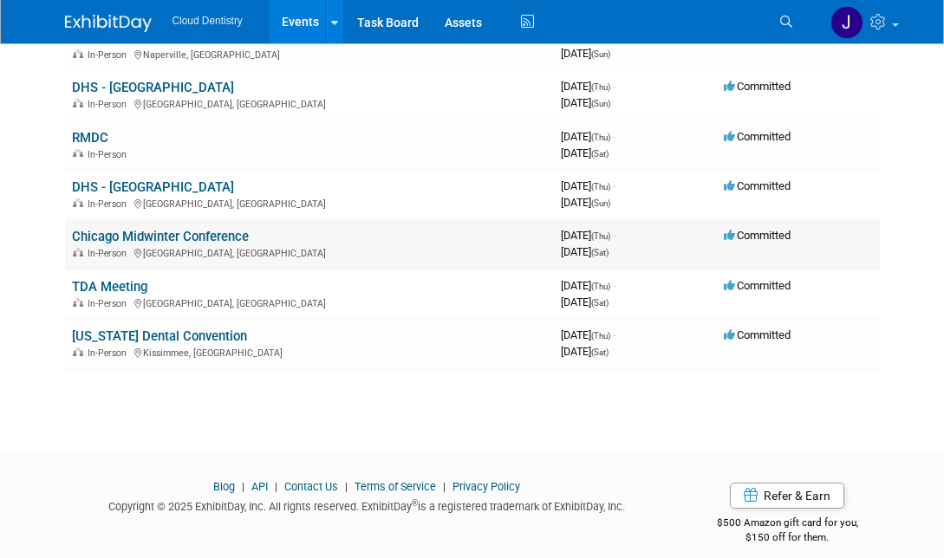
click at [166, 245] on div "In-Person [GEOGRAPHIC_DATA], [GEOGRAPHIC_DATA]" at bounding box center [309, 252] width 475 height 14
click at [172, 229] on link "Chicago Midwinter Conference" at bounding box center [160, 237] width 177 height 16
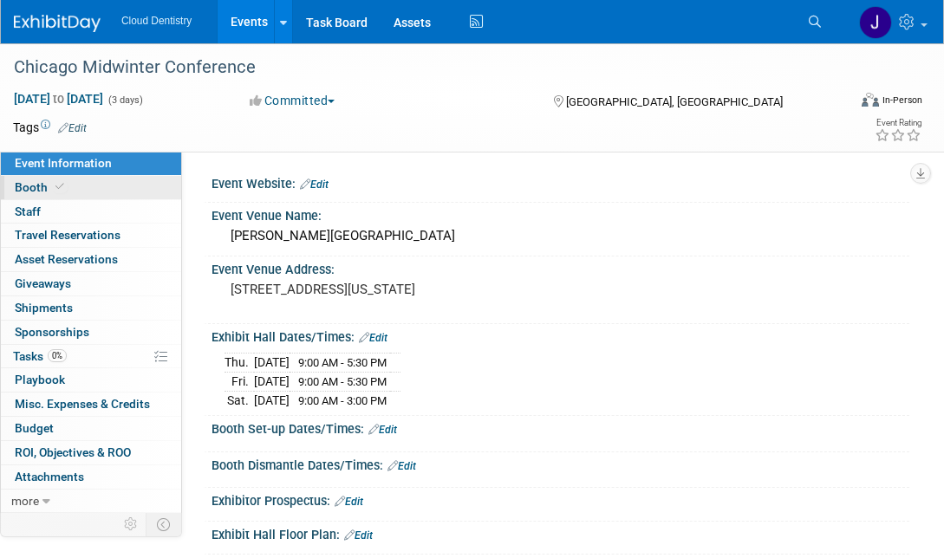
click at [107, 193] on link "Booth" at bounding box center [91, 187] width 180 height 23
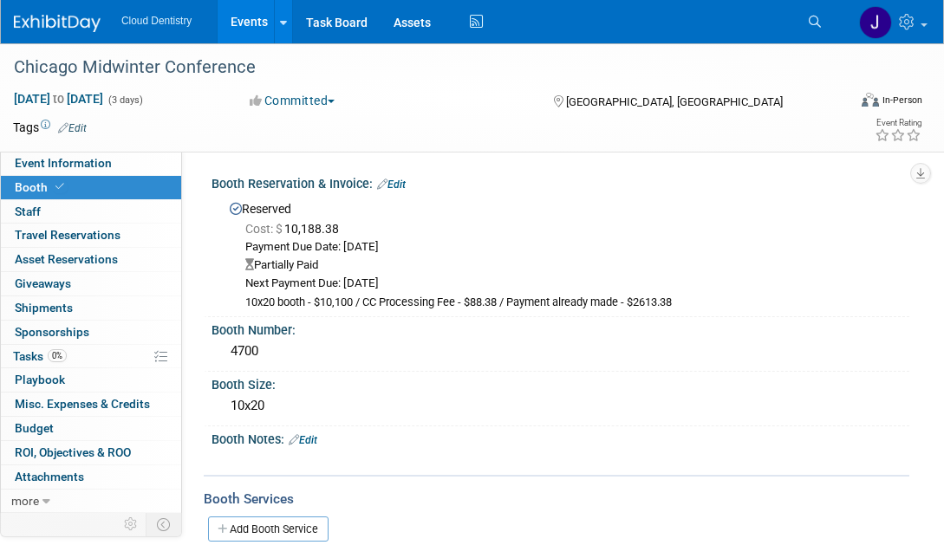
click at [259, 25] on link "Events" at bounding box center [249, 21] width 63 height 43
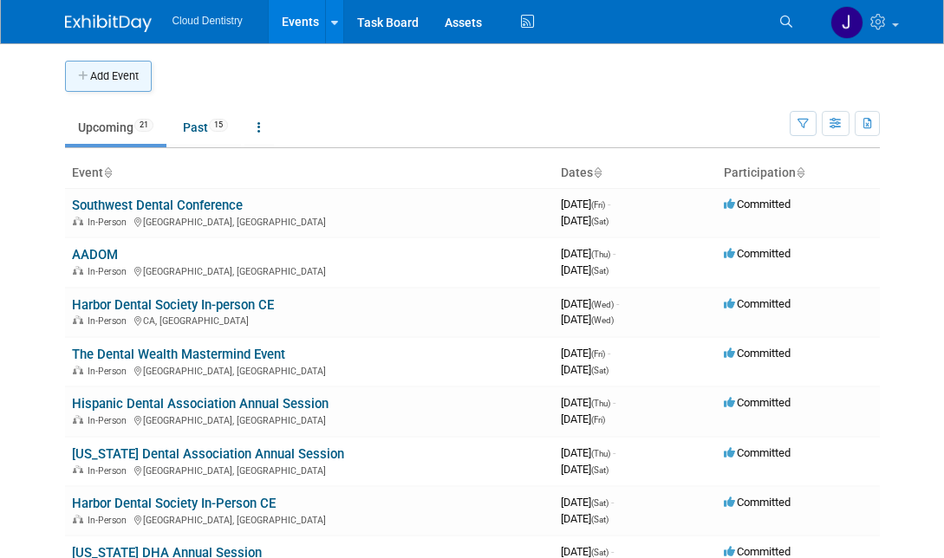
click at [83, 79] on icon "button" at bounding box center [84, 76] width 12 height 11
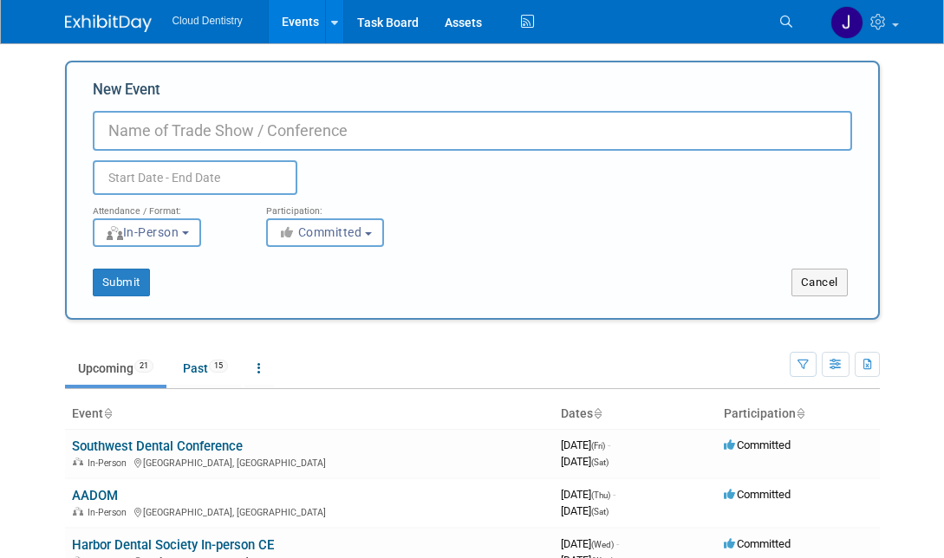
click at [277, 129] on input "New Event" at bounding box center [472, 131] width 759 height 40
type input "RDH Under One Roof"
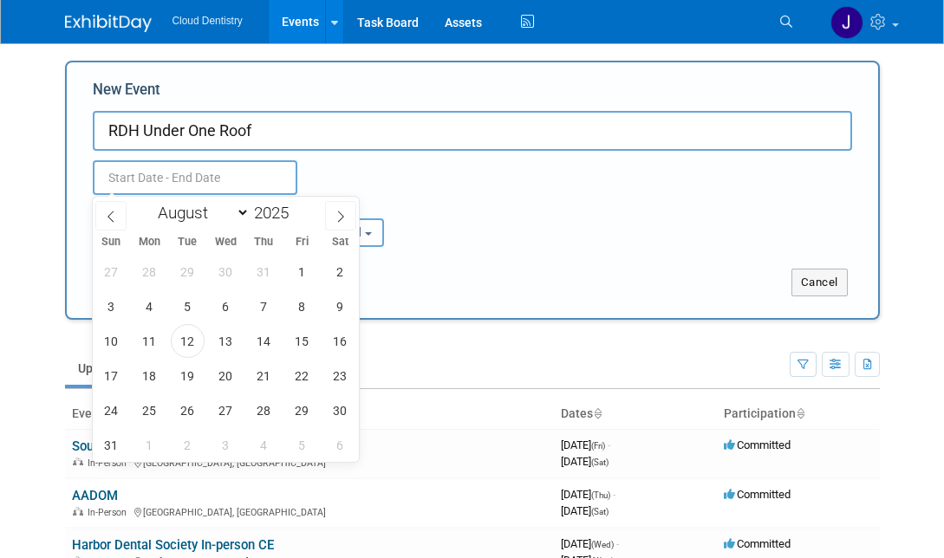
click at [252, 173] on input "text" at bounding box center [195, 177] width 205 height 35
click at [339, 220] on icon at bounding box center [341, 217] width 12 height 12
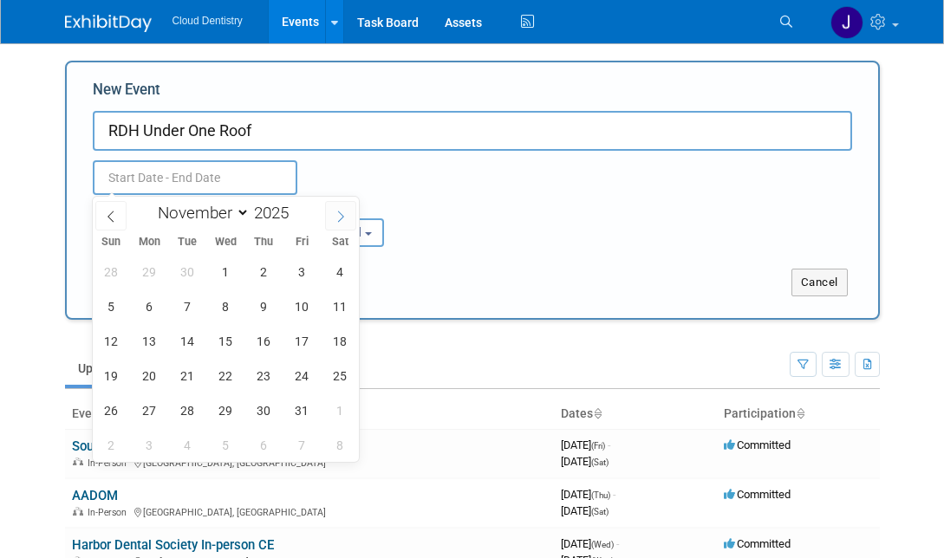
select select "11"
click at [339, 220] on icon at bounding box center [341, 217] width 12 height 12
type input "2026"
click at [339, 220] on icon at bounding box center [341, 217] width 12 height 12
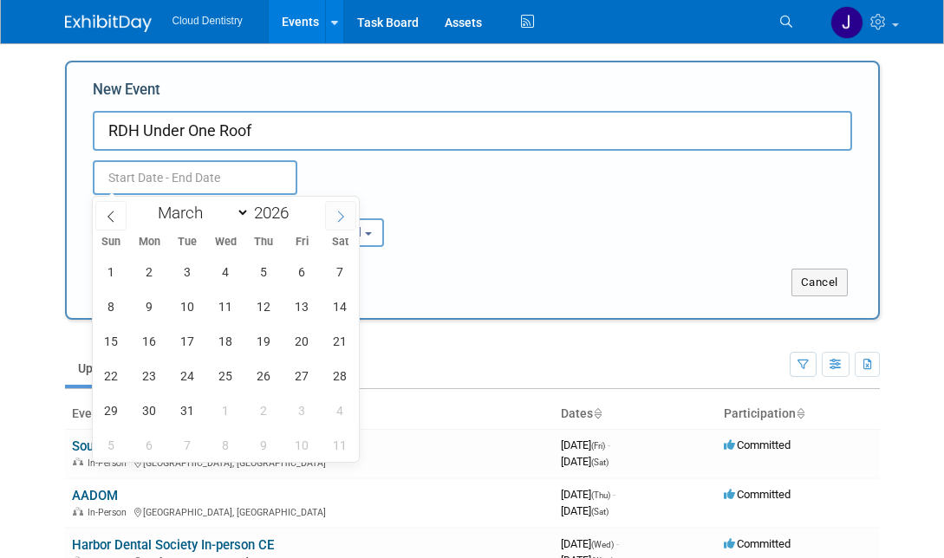
click at [339, 220] on icon at bounding box center [341, 217] width 12 height 12
click at [339, 219] on icon at bounding box center [341, 217] width 12 height 12
select select "6"
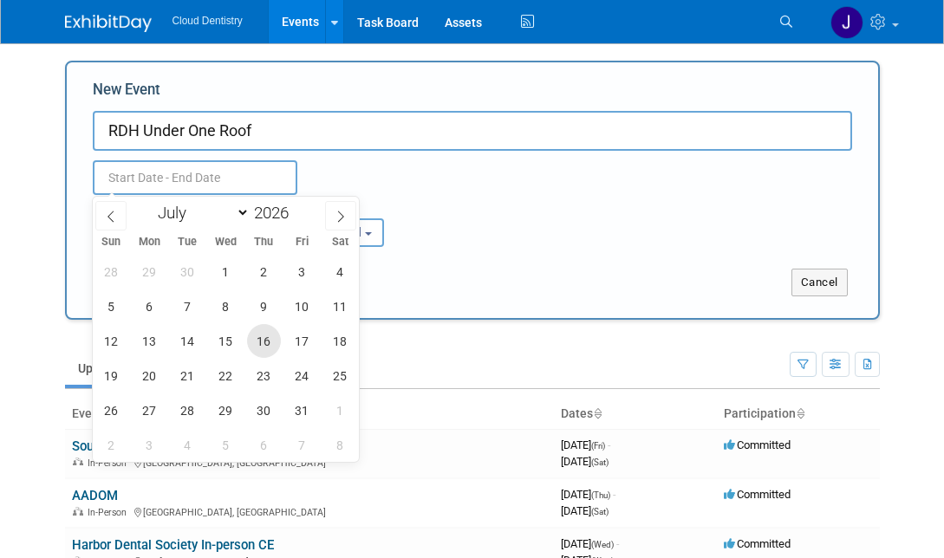
click at [261, 348] on span "16" at bounding box center [264, 341] width 34 height 34
click at [349, 343] on span "18" at bounding box center [340, 341] width 34 height 34
type input "Jul 16, 2026 to Jul 18, 2026"
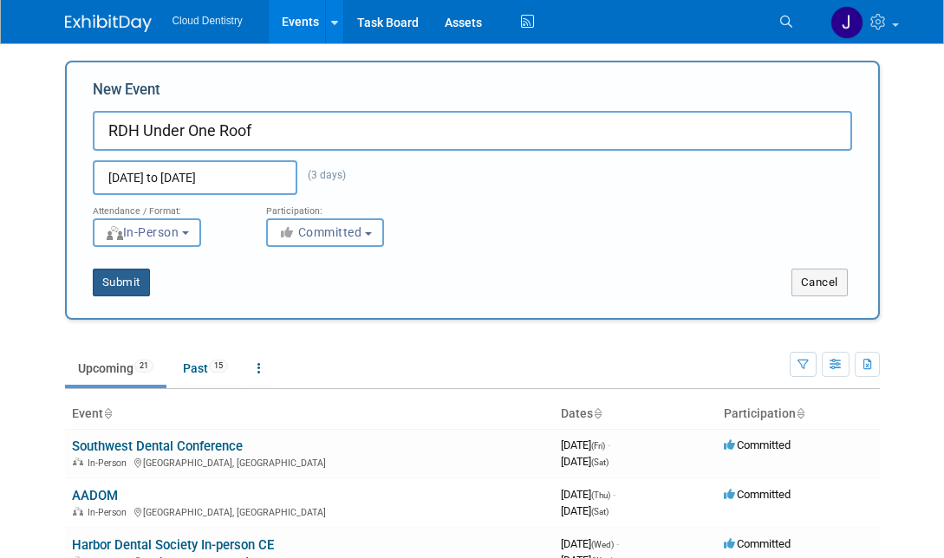
click at [140, 274] on button "Submit" at bounding box center [121, 283] width 57 height 28
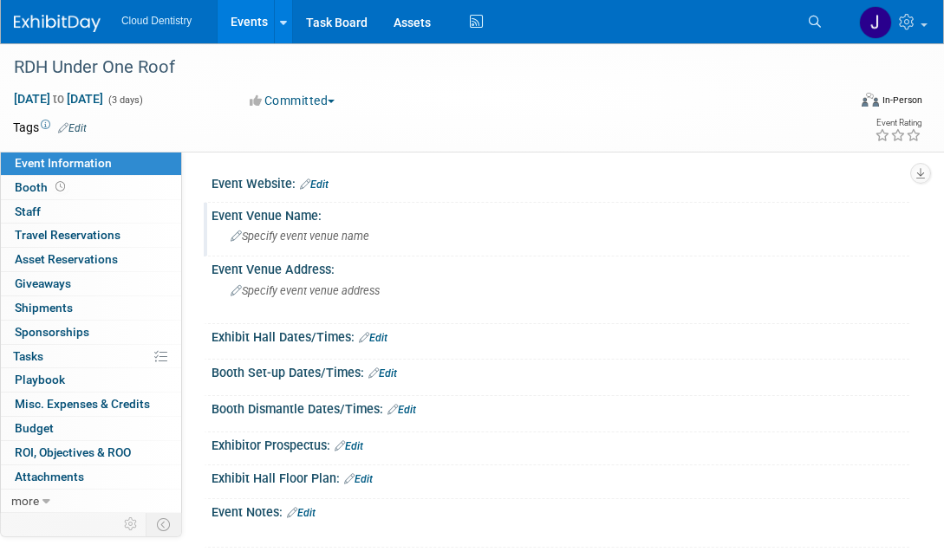
click at [320, 247] on div "Specify event venue name" at bounding box center [561, 236] width 672 height 27
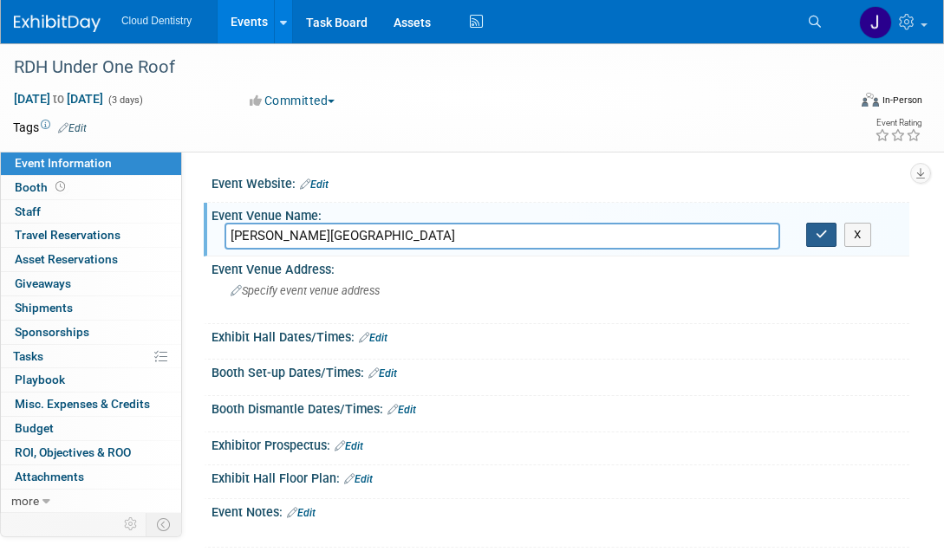
type input "Gaylord National Resort & Convention Center"
click at [821, 232] on icon "button" at bounding box center [822, 234] width 12 height 11
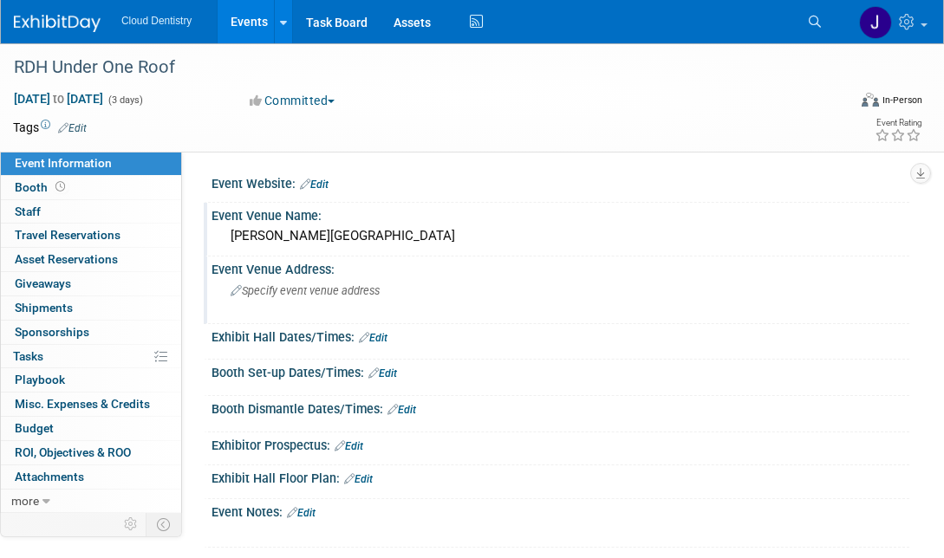
click at [322, 302] on div "Specify event venue address" at bounding box center [357, 297] width 264 height 40
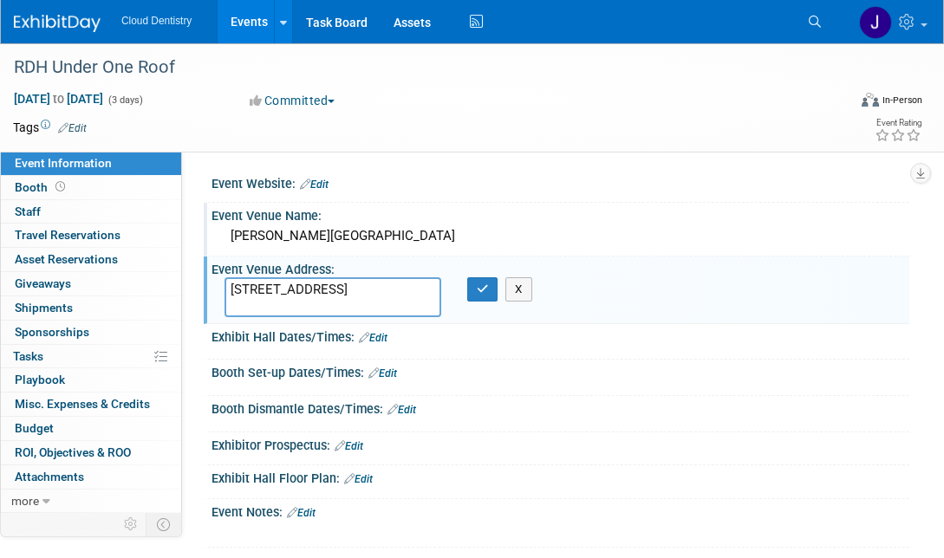
click at [335, 295] on textarea "201 Waterfront St, Oxon Hill, MD 20745" at bounding box center [333, 297] width 217 height 40
type textarea "201 Waterfront St Oxon Hill, MD 20745"
click at [486, 297] on button "button" at bounding box center [482, 289] width 31 height 24
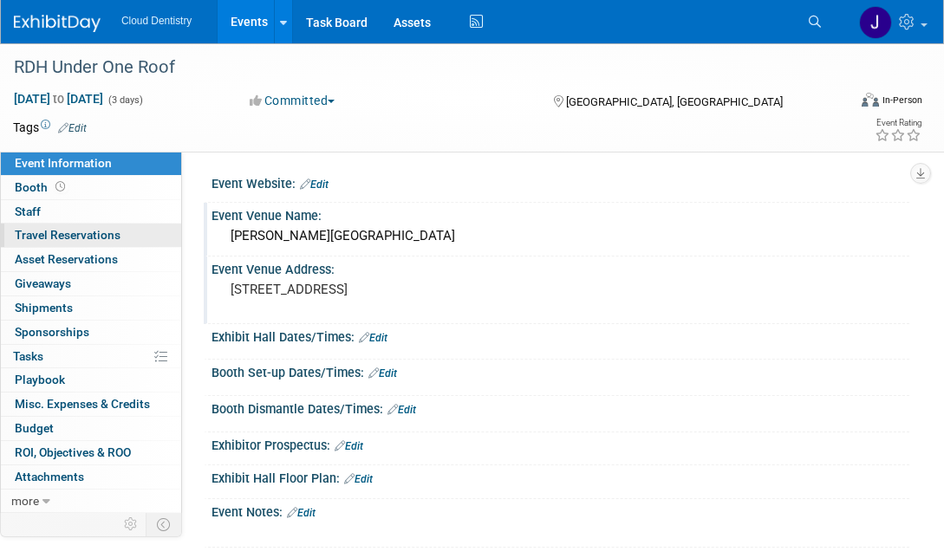
click at [86, 231] on span "Travel Reservations 0" at bounding box center [68, 235] width 106 height 14
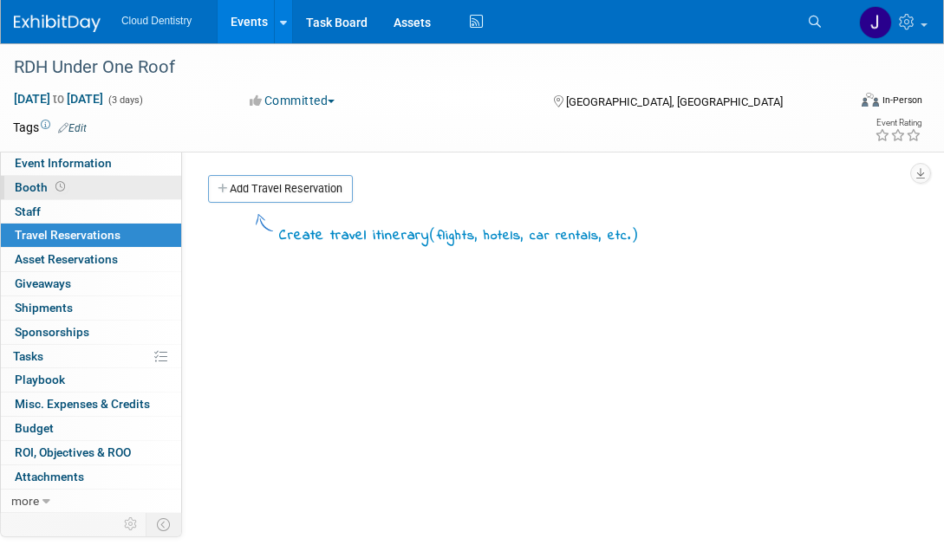
click at [109, 192] on link "Booth" at bounding box center [91, 187] width 180 height 23
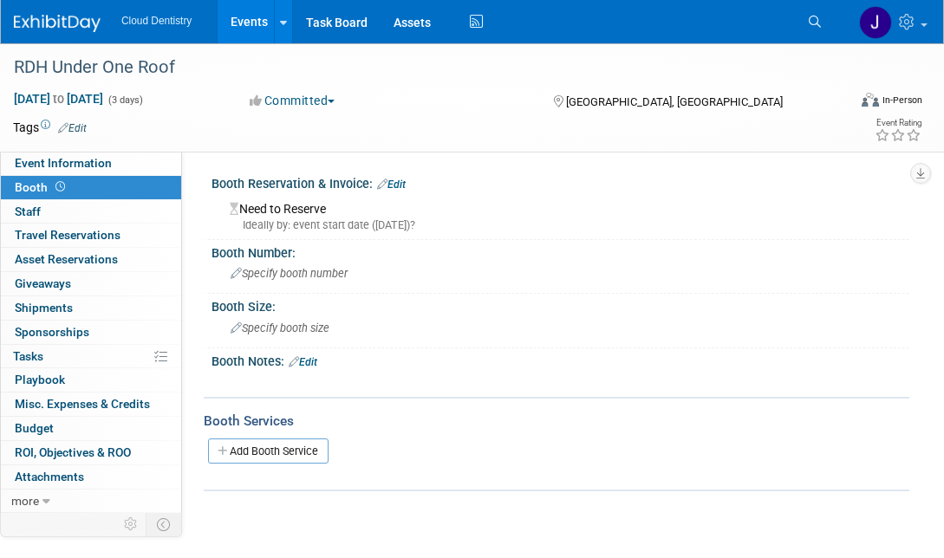
click at [348, 214] on div "Need to Reserve Ideally by: event start date (Thu. Jul 16, 2026)?" at bounding box center [561, 214] width 672 height 37
click at [309, 216] on div "Need to Reserve Ideally by: event start date (Thu. Jul 16, 2026)?" at bounding box center [561, 214] width 672 height 37
click at [309, 231] on div "Ideally by: event start date (Thu. Jul 16, 2026)?" at bounding box center [563, 226] width 667 height 16
click at [296, 270] on span "Specify booth number" at bounding box center [289, 273] width 117 height 13
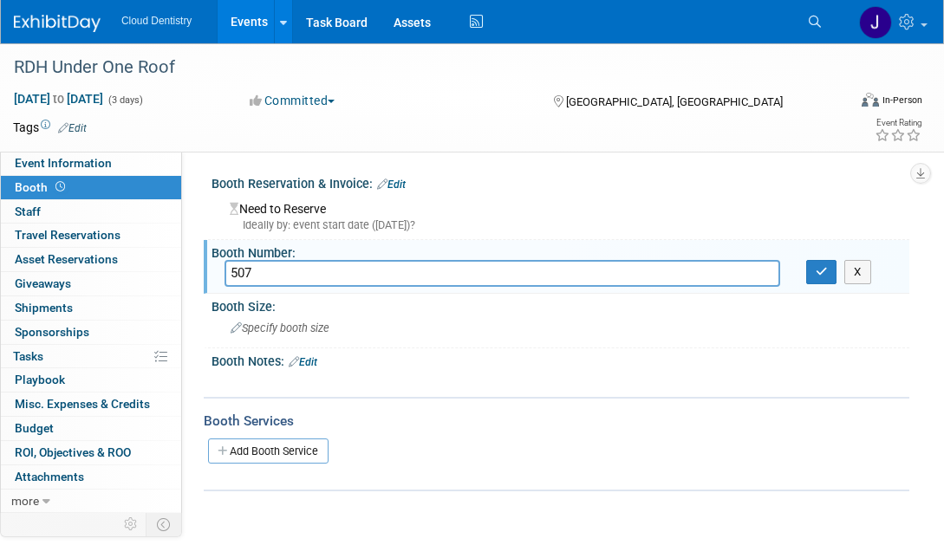
type input "507"
click at [821, 285] on div "507 X" at bounding box center [561, 273] width 698 height 27
click at [821, 273] on icon "button" at bounding box center [822, 271] width 12 height 11
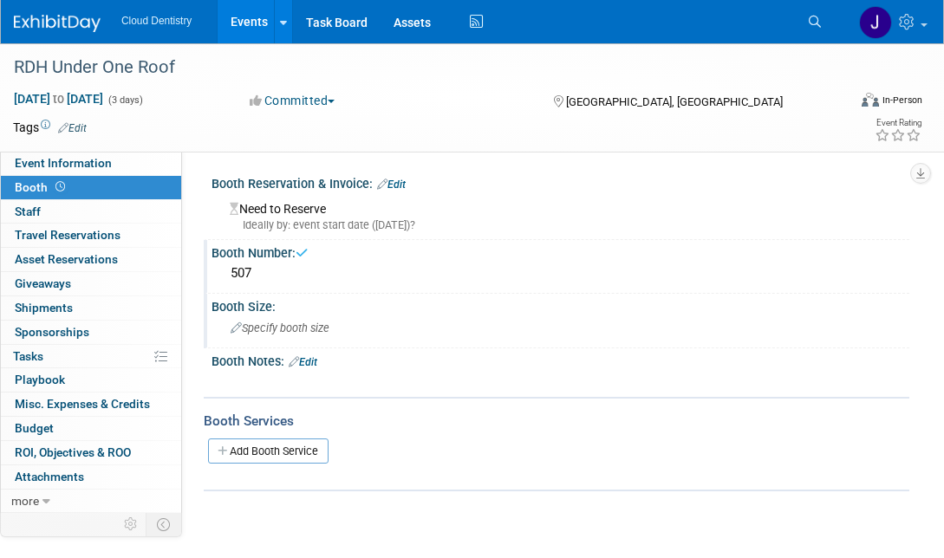
click at [490, 323] on div "Specify booth size" at bounding box center [561, 328] width 672 height 27
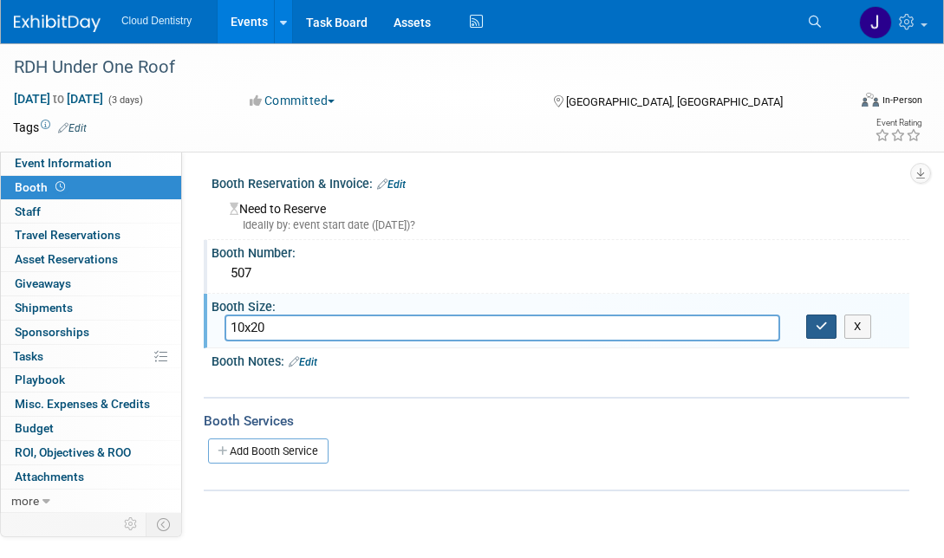
type input "10x20"
click at [828, 329] on button "button" at bounding box center [821, 327] width 31 height 24
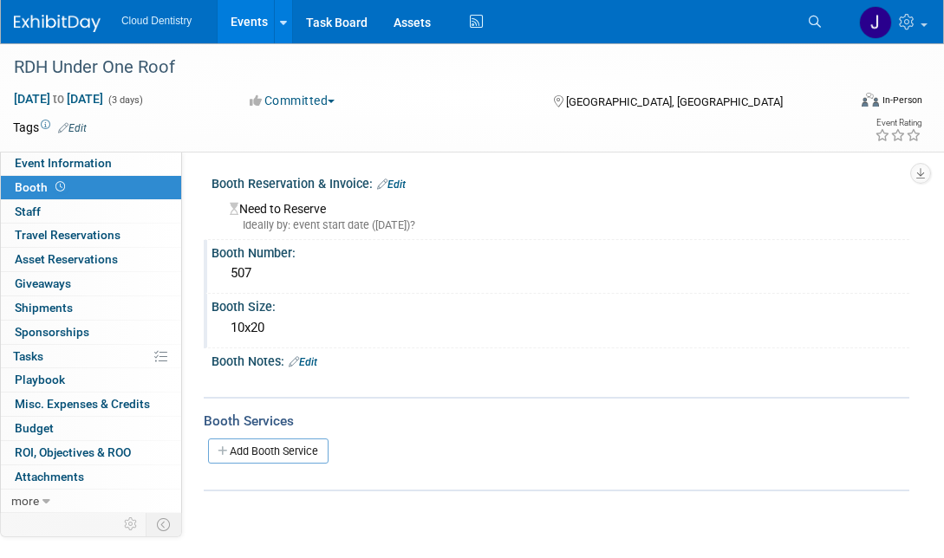
click at [252, 22] on link "Events" at bounding box center [249, 21] width 63 height 43
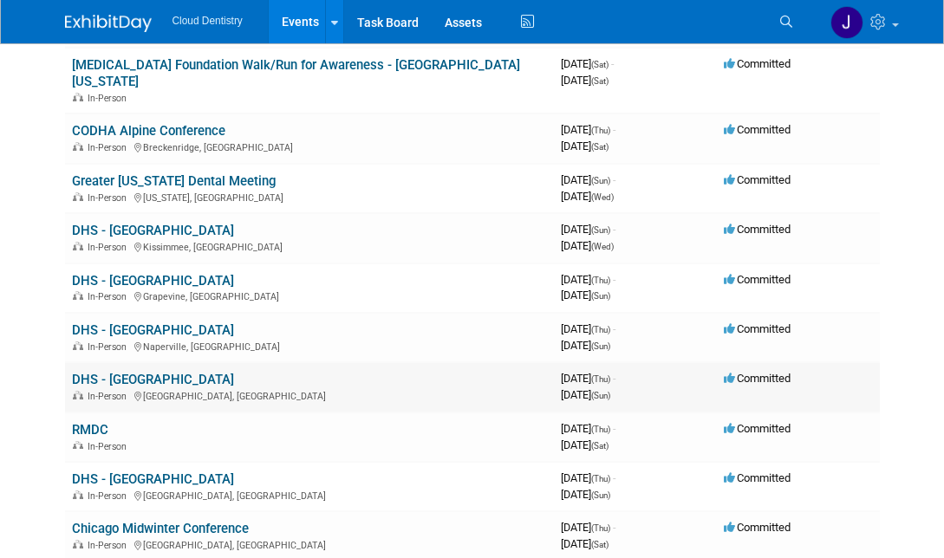
scroll to position [581, 0]
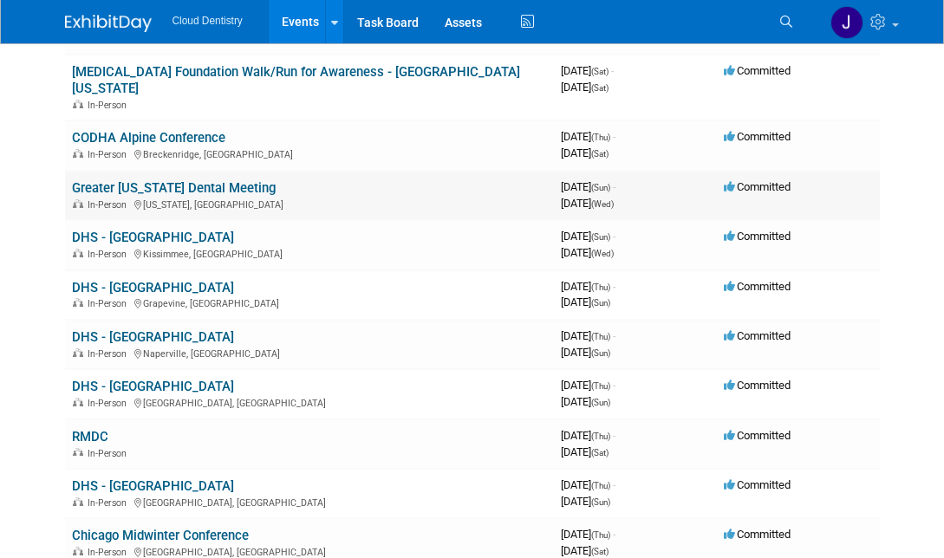
click at [153, 180] on link "Greater [US_STATE] Dental Meeting" at bounding box center [174, 188] width 204 height 16
